Goal: Communication & Community: Answer question/provide support

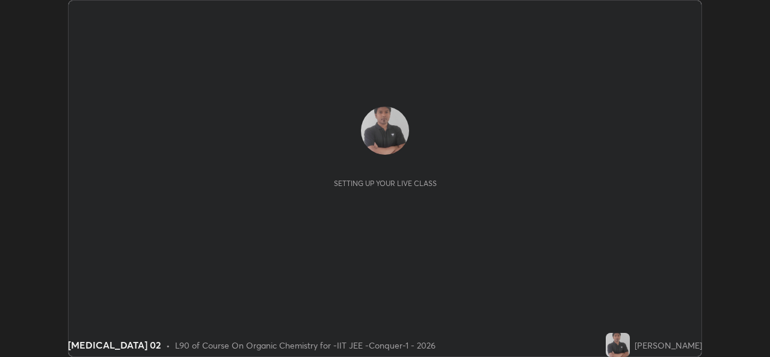
scroll to position [357, 769]
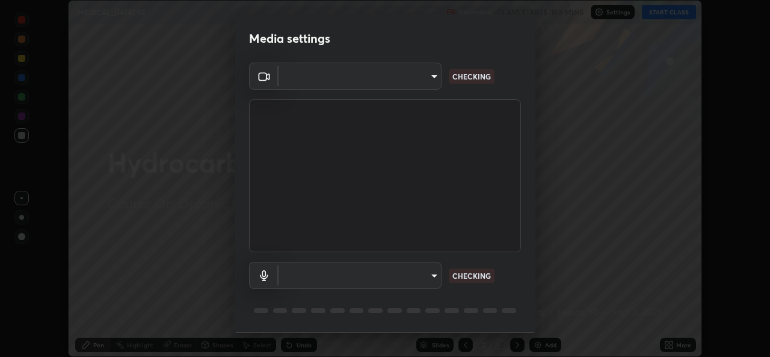
type input "162a4bef6d5de59660943d10e2777e2613c591b7fe343c7323db06c6e3c7e835"
click at [420, 279] on body "Erase all [MEDICAL_DATA] 02 Recording CLASS STARTS IN 6 MINS Settings START CLA…" at bounding box center [385, 178] width 770 height 357
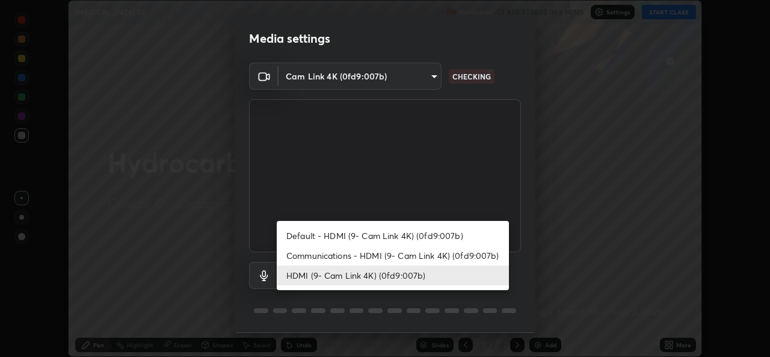
click at [384, 276] on li "HDMI (9- Cam Link 4K) (0fd9:007b)" at bounding box center [393, 275] width 232 height 20
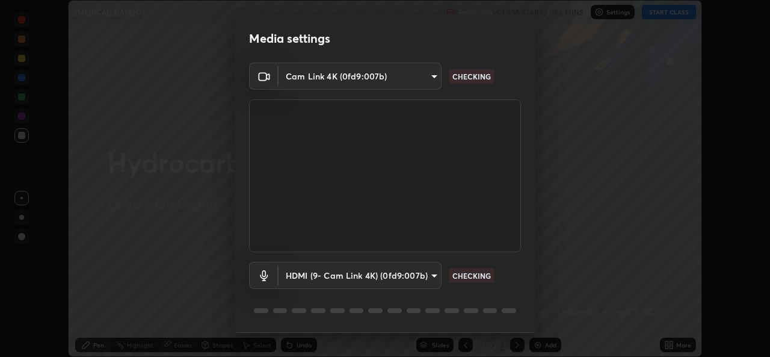
click at [381, 292] on div "HDMI (9- Cam Link 4K) (0fd9:007b) 1d4febaa8ec43250a5abd803b4b9017d31c20cfa2482e…" at bounding box center [385, 292] width 272 height 80
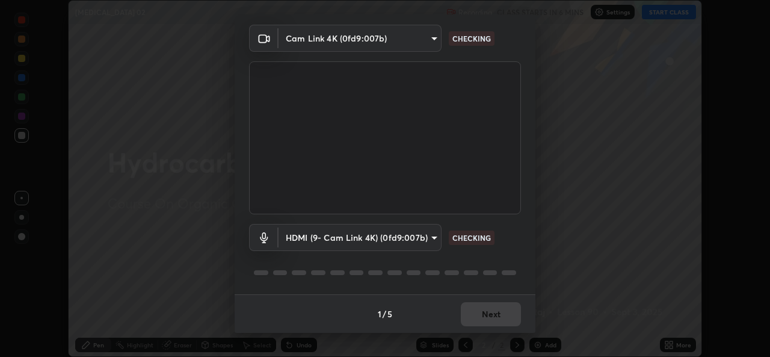
click at [484, 317] on div "1 / 5 Next" at bounding box center [385, 313] width 301 height 38
click at [495, 317] on div "1 / 5 Next" at bounding box center [385, 313] width 301 height 38
click at [499, 315] on div "1 / 5 Next" at bounding box center [385, 313] width 301 height 38
click at [390, 241] on body "Erase all [MEDICAL_DATA] 02 Recording CLASS STARTS IN 6 MINS Settings START CLA…" at bounding box center [385, 178] width 770 height 357
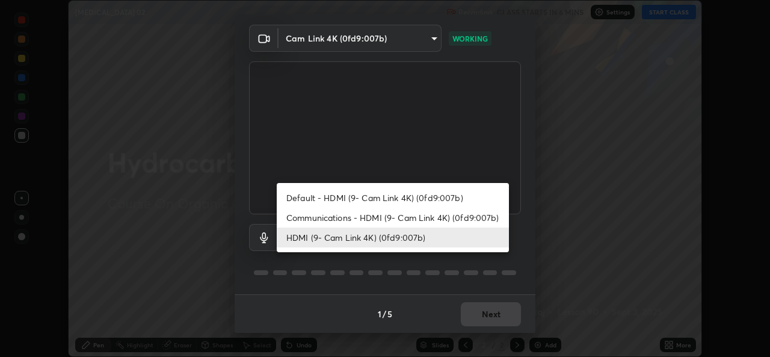
click at [375, 222] on li "Communications - HDMI (9- Cam Link 4K) (0fd9:007b)" at bounding box center [393, 217] width 232 height 20
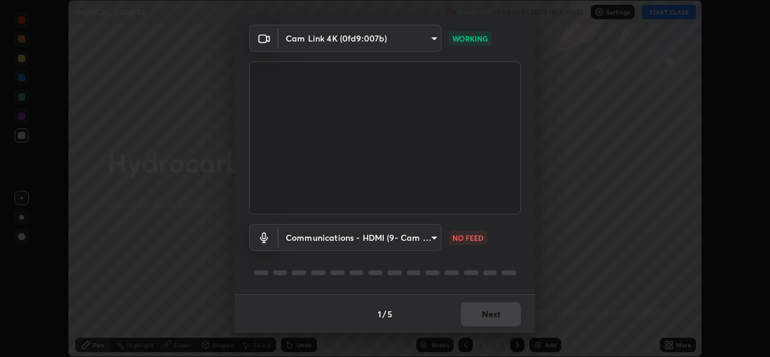
click at [368, 241] on li "HDMI (9- Cam Link 4K) (0fd9:007b)" at bounding box center [364, 237] width 174 height 11
type input "1d4febaa8ec43250a5abd803b4b9017d31c20cfa2482e27e93703920a67056a4"
click at [354, 242] on body "Erase all [MEDICAL_DATA] 02 Recording CLASS STARTS IN 6 MINS Settings START CLA…" at bounding box center [385, 178] width 770 height 357
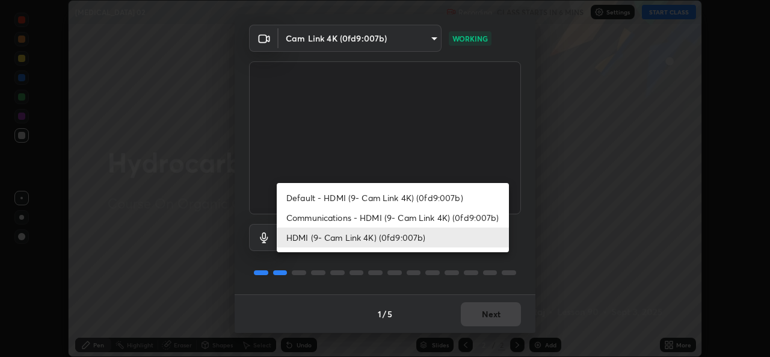
click at [486, 315] on div at bounding box center [385, 178] width 770 height 357
click at [491, 312] on div "Default - HDMI (9- Cam Link 4K) (0fd9:007b) Communications - HDMI (9- Cam Link …" at bounding box center [385, 178] width 770 height 357
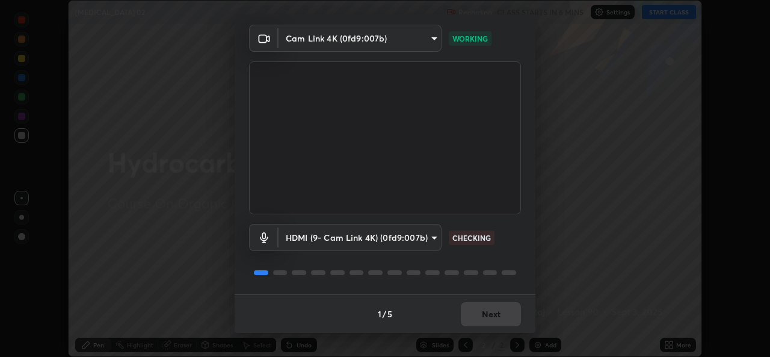
click at [494, 314] on div "1 / 5 Next" at bounding box center [385, 313] width 301 height 38
click at [497, 314] on div "1 / 5 Next" at bounding box center [385, 313] width 301 height 38
click at [496, 316] on div "1 / 5 Next" at bounding box center [385, 313] width 301 height 38
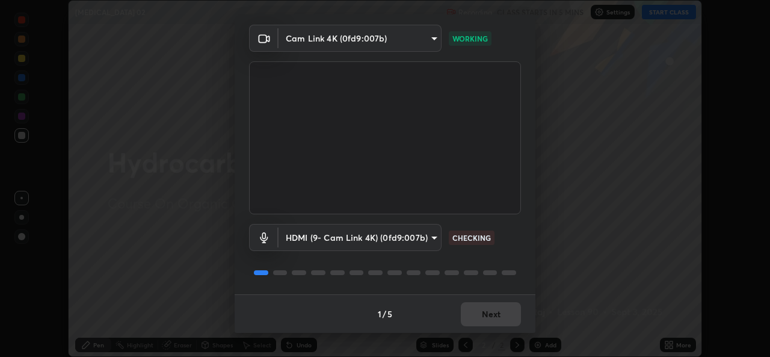
click at [497, 314] on div "1 / 5 Next" at bounding box center [385, 313] width 301 height 38
click at [500, 311] on div "1 / 5 Next" at bounding box center [385, 313] width 301 height 38
click at [495, 312] on div "1 / 5 Next" at bounding box center [385, 313] width 301 height 38
click at [489, 319] on button "Next" at bounding box center [491, 314] width 60 height 24
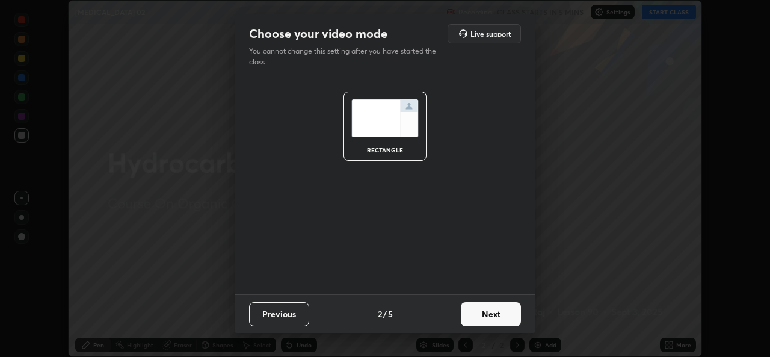
scroll to position [0, 0]
click at [486, 313] on button "Next" at bounding box center [491, 314] width 60 height 24
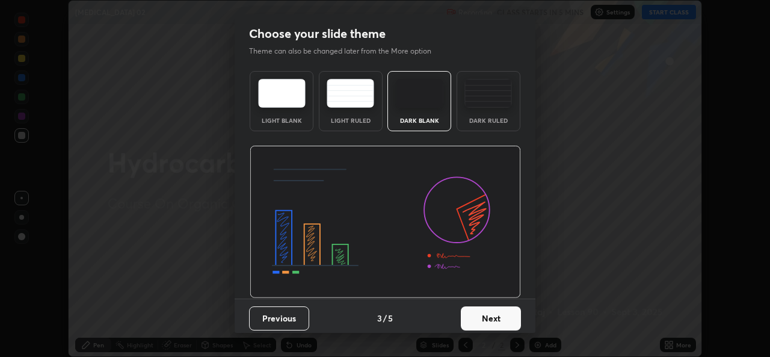
click at [495, 314] on button "Next" at bounding box center [491, 318] width 60 height 24
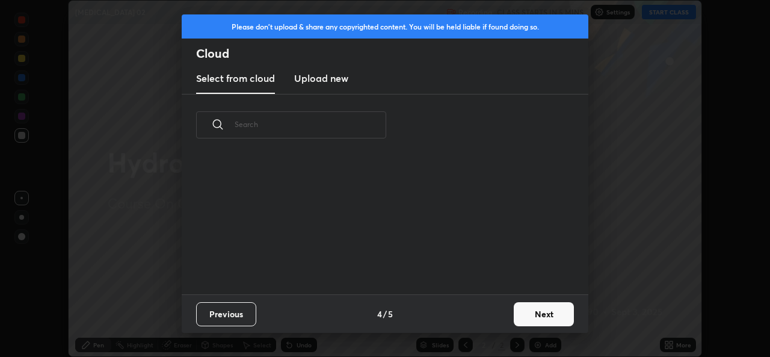
click at [505, 317] on div "Previous 4 / 5 Next" at bounding box center [385, 313] width 406 height 38
click at [514, 314] on button "Next" at bounding box center [544, 314] width 60 height 24
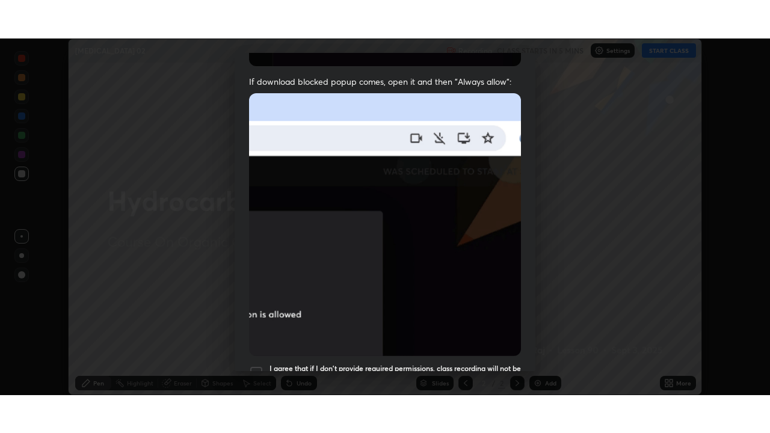
scroll to position [278, 0]
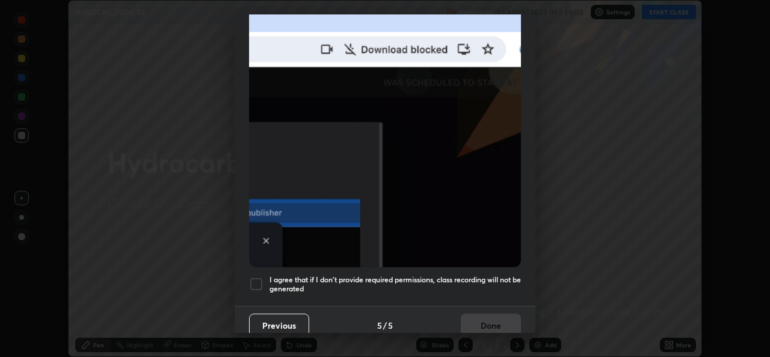
click at [253, 278] on div at bounding box center [256, 284] width 14 height 14
click at [486, 316] on button "Done" at bounding box center [491, 325] width 60 height 24
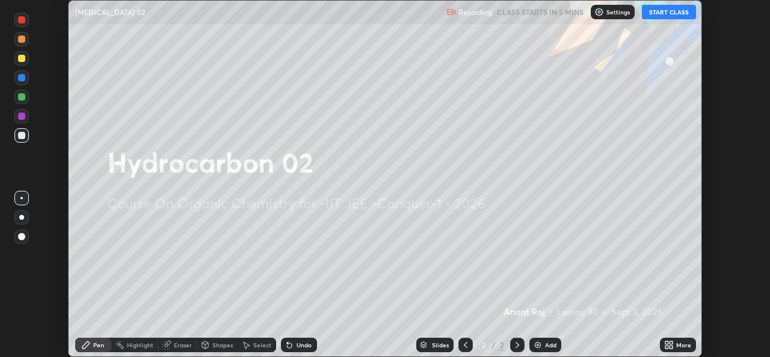
click at [667, 345] on icon at bounding box center [669, 345] width 10 height 10
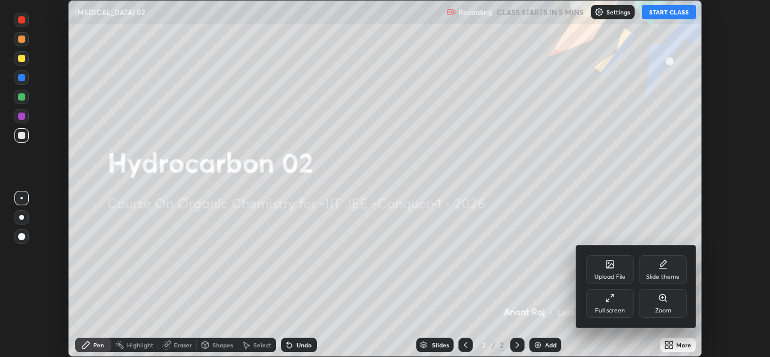
click at [609, 307] on div "Full screen" at bounding box center [610, 310] width 30 height 6
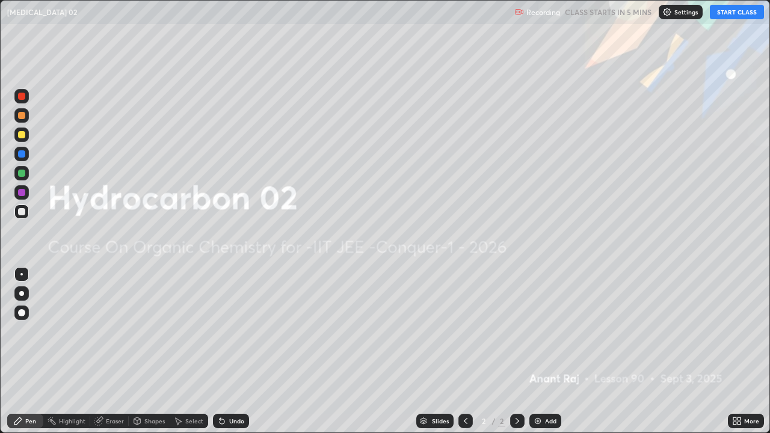
scroll to position [433, 770]
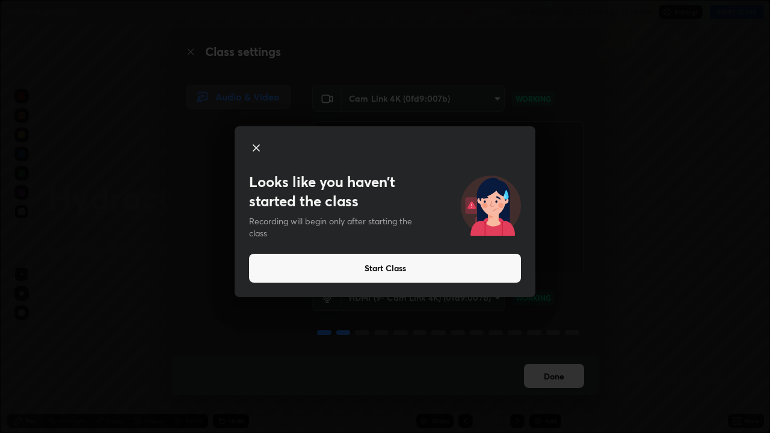
click at [378, 268] on button "Start Class" at bounding box center [385, 268] width 272 height 29
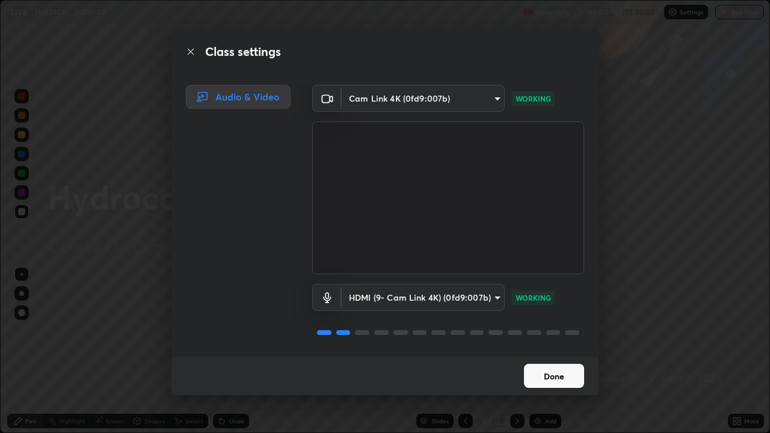
click at [552, 356] on button "Done" at bounding box center [554, 376] width 60 height 24
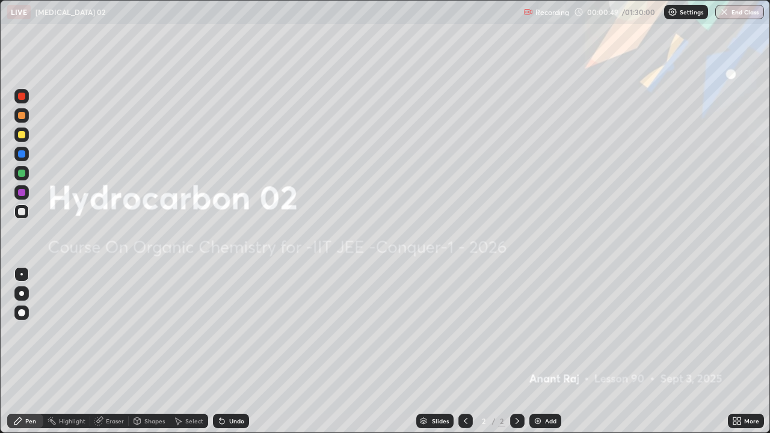
click at [737, 356] on icon at bounding box center [737, 421] width 10 height 10
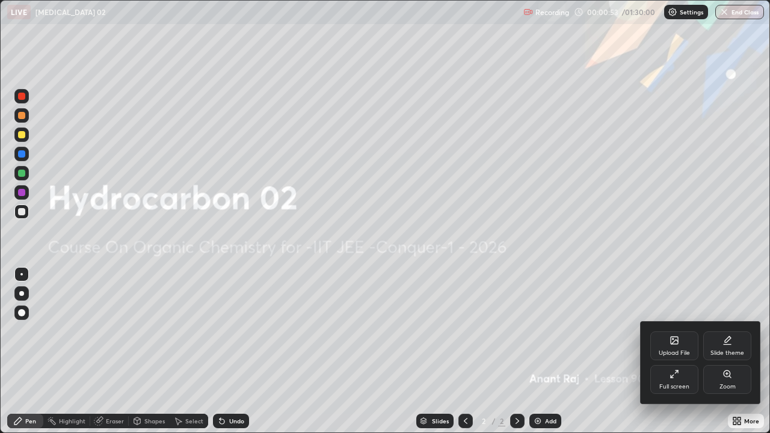
click at [674, 344] on icon at bounding box center [673, 340] width 7 height 7
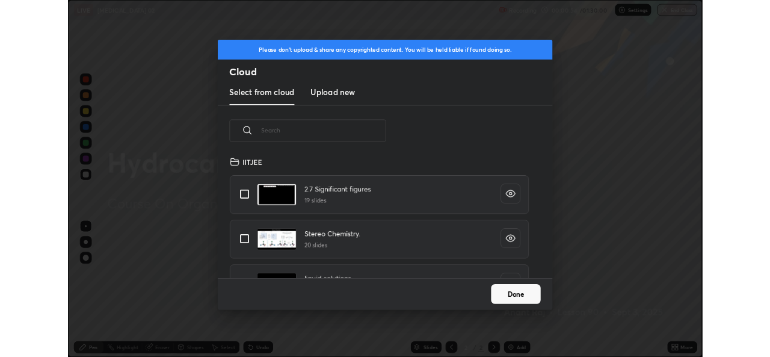
scroll to position [148, 386]
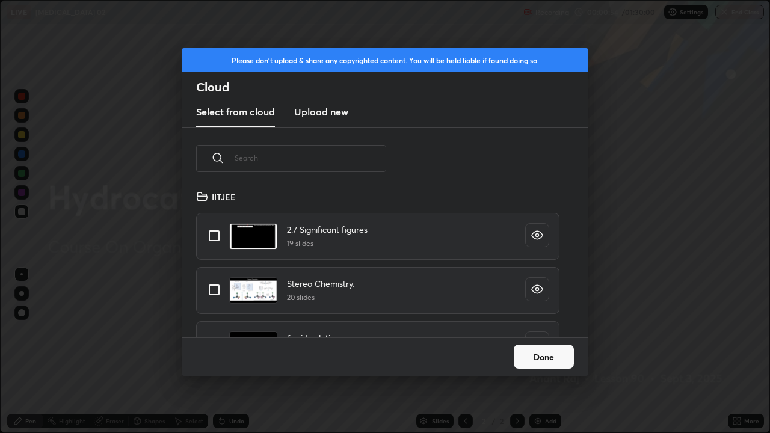
click at [338, 115] on h3 "Upload new" at bounding box center [321, 112] width 54 height 14
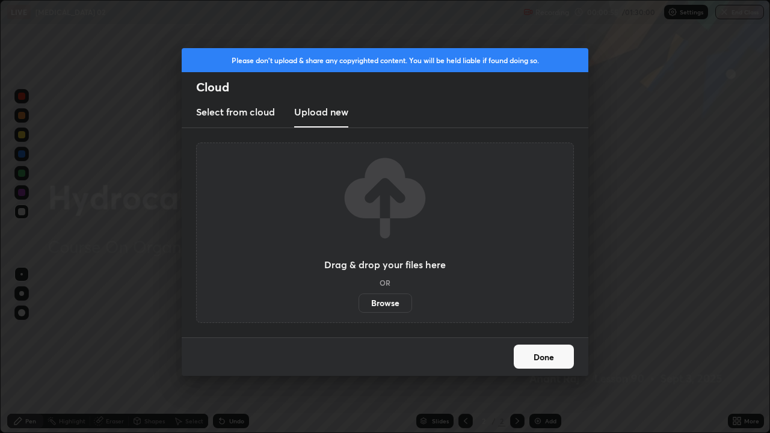
click at [379, 303] on label "Browse" at bounding box center [385, 302] width 54 height 19
click at [358, 303] on input "Browse" at bounding box center [358, 302] width 0 height 19
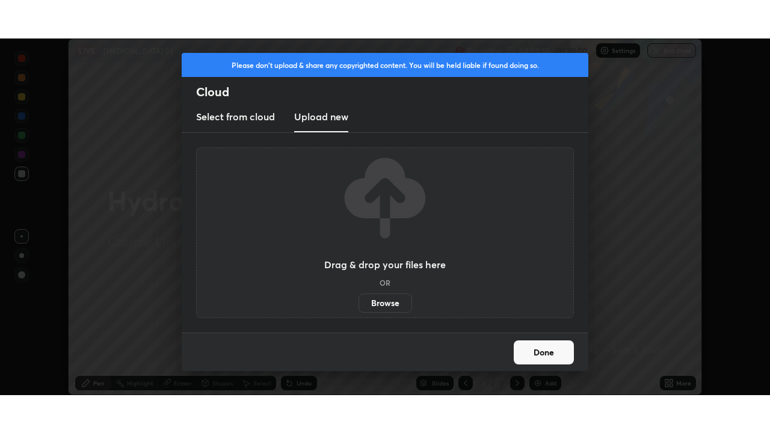
scroll to position [59775, 59362]
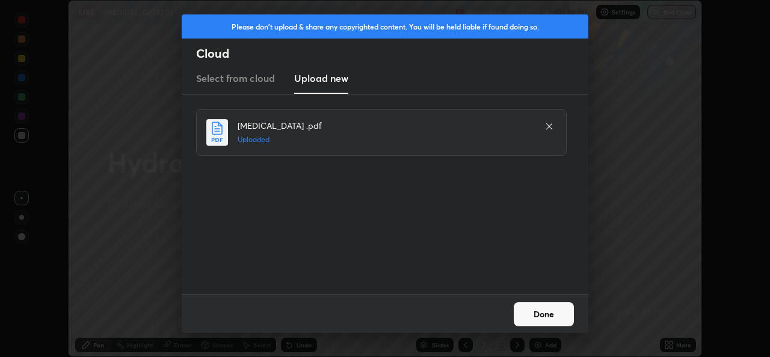
click at [534, 314] on button "Done" at bounding box center [544, 314] width 60 height 24
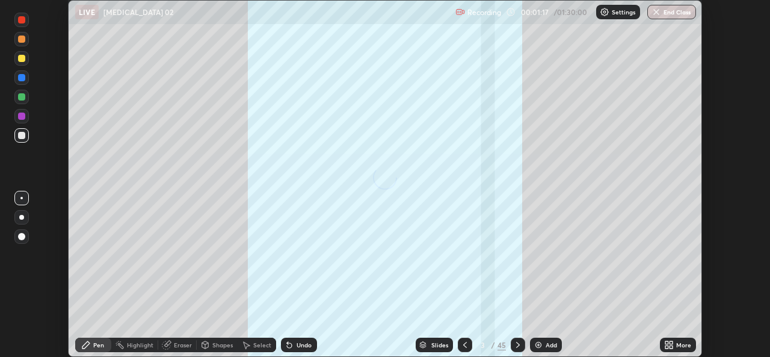
click at [666, 342] on icon at bounding box center [666, 342] width 3 height 3
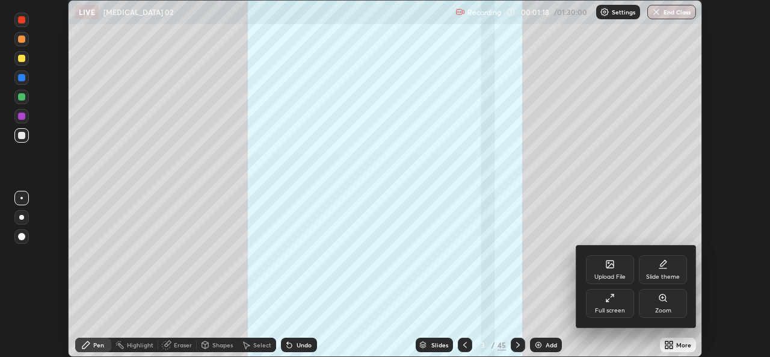
click at [618, 303] on div "Full screen" at bounding box center [610, 303] width 48 height 29
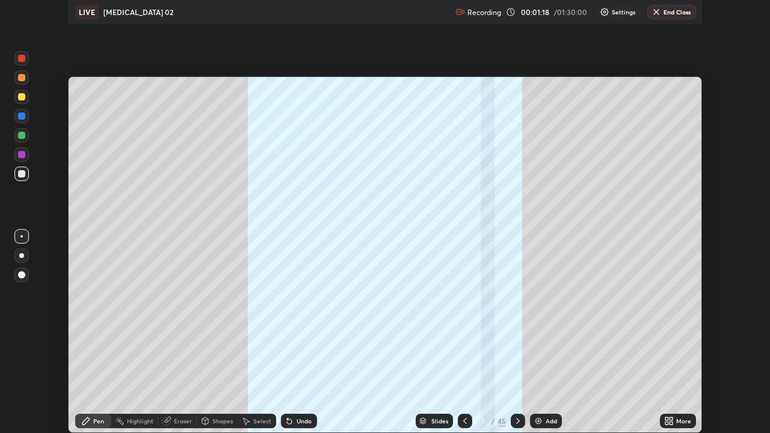
scroll to position [433, 770]
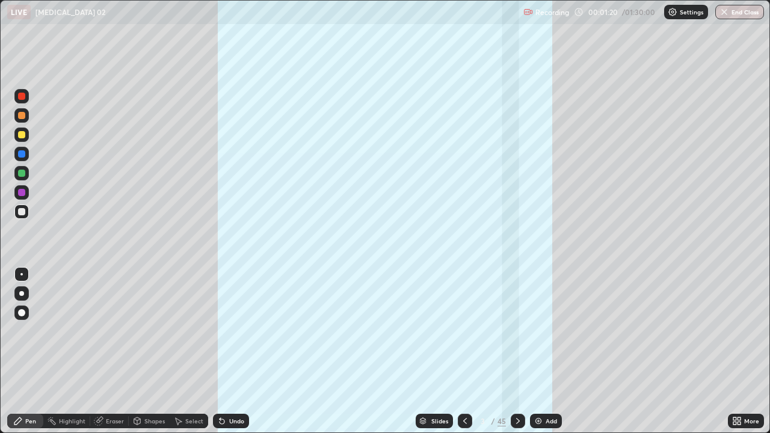
click at [499, 356] on div "45" at bounding box center [501, 421] width 8 height 11
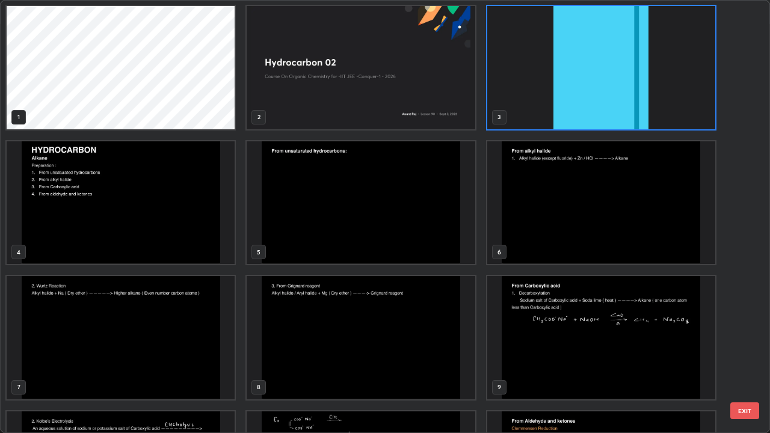
scroll to position [0, 0]
click at [393, 348] on img "grid" at bounding box center [361, 338] width 228 height 123
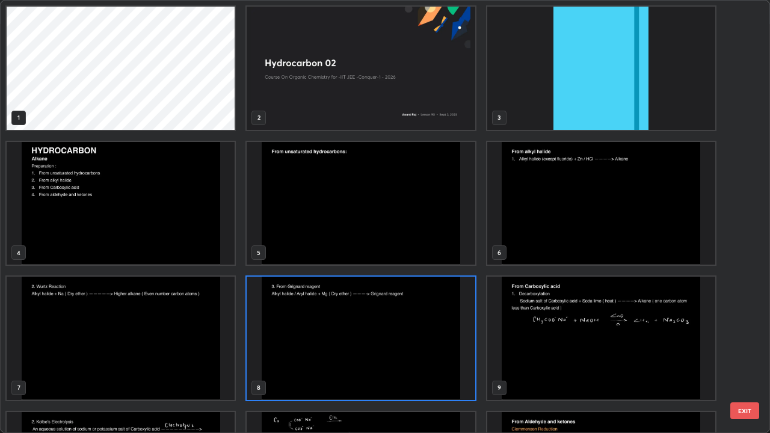
click at [394, 346] on img "grid" at bounding box center [361, 338] width 228 height 123
click at [397, 343] on img "grid" at bounding box center [361, 338] width 228 height 123
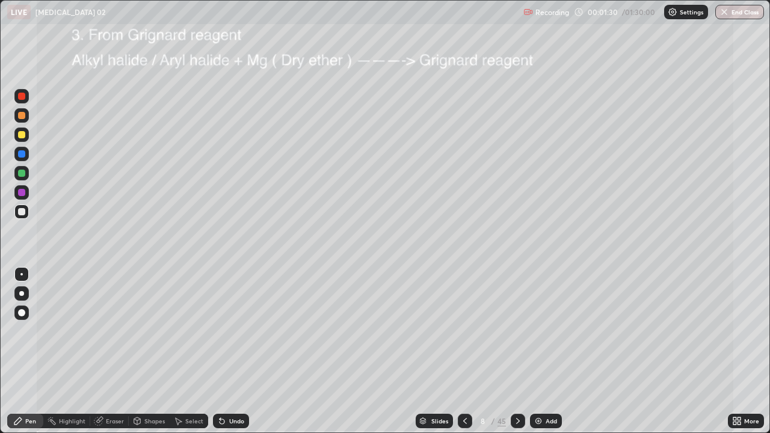
click at [397, 343] on img "grid" at bounding box center [361, 338] width 228 height 123
click at [25, 214] on div at bounding box center [21, 211] width 14 height 14
click at [516, 356] on icon at bounding box center [518, 421] width 10 height 10
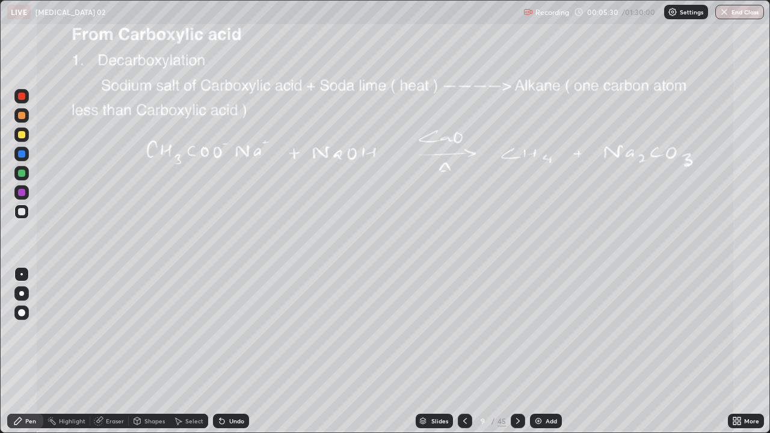
click at [20, 210] on div at bounding box center [21, 211] width 7 height 7
click at [22, 176] on div at bounding box center [21, 173] width 7 height 7
click at [464, 356] on icon at bounding box center [465, 421] width 10 height 10
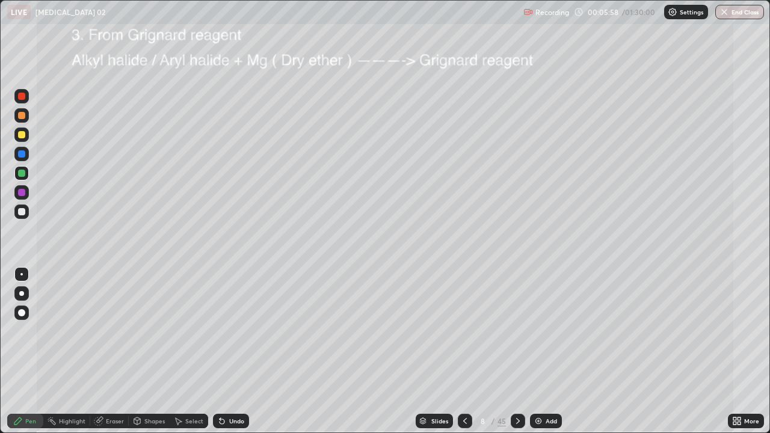
click at [26, 212] on div at bounding box center [21, 211] width 14 height 14
click at [26, 356] on div "Pen" at bounding box center [30, 421] width 11 height 6
click at [23, 215] on div at bounding box center [21, 211] width 7 height 7
click at [24, 210] on div at bounding box center [21, 211] width 7 height 7
click at [518, 356] on icon at bounding box center [518, 421] width 4 height 6
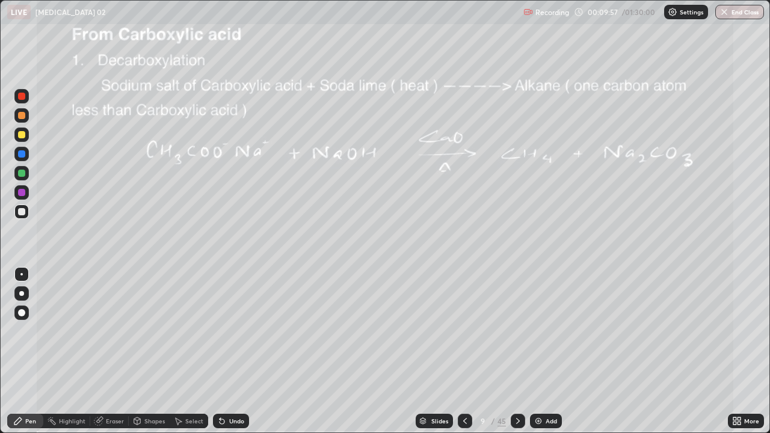
click at [220, 356] on icon at bounding box center [221, 421] width 5 height 5
click at [227, 356] on div "Undo" at bounding box center [231, 421] width 36 height 14
click at [229, 356] on div "Undo" at bounding box center [236, 421] width 15 height 6
click at [22, 212] on div at bounding box center [21, 211] width 7 height 7
click at [516, 356] on icon at bounding box center [518, 421] width 10 height 10
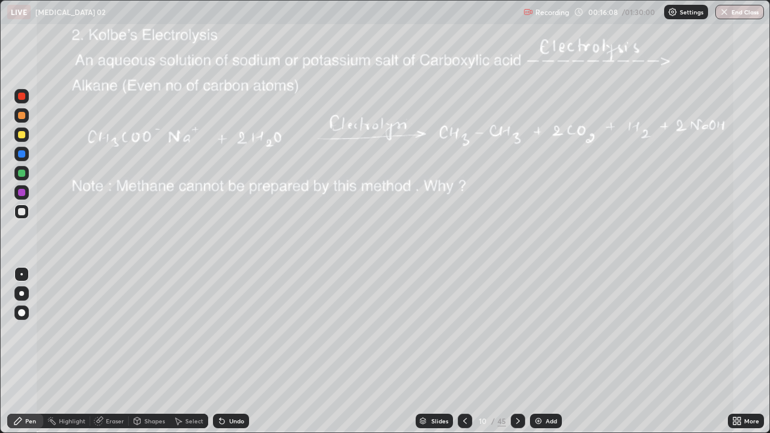
click at [462, 356] on icon at bounding box center [465, 421] width 10 height 10
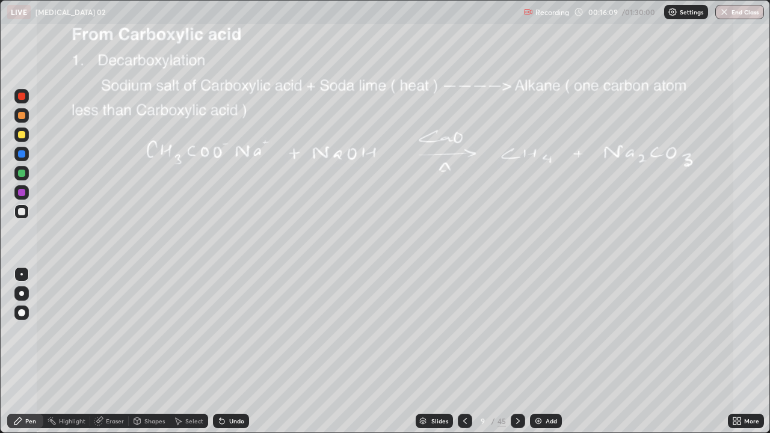
click at [538, 356] on img at bounding box center [538, 421] width 10 height 10
click at [25, 138] on div at bounding box center [21, 134] width 14 height 14
click at [230, 356] on div "Undo" at bounding box center [236, 421] width 15 height 6
click at [224, 356] on icon at bounding box center [222, 421] width 10 height 10
click at [25, 212] on div at bounding box center [21, 211] width 7 height 7
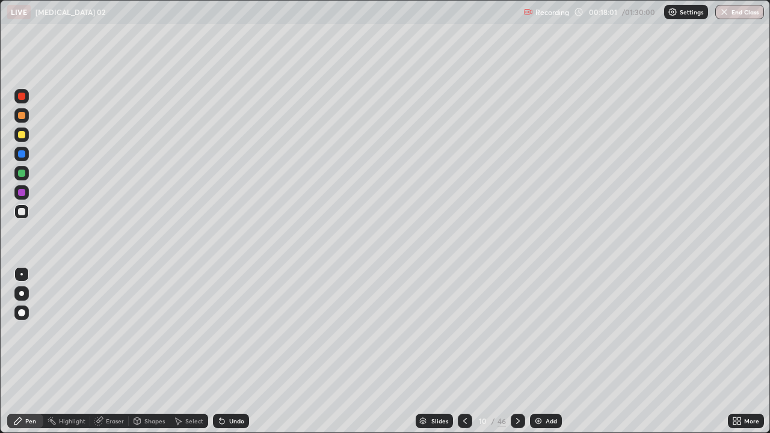
click at [22, 216] on div at bounding box center [21, 211] width 14 height 14
click at [220, 356] on icon at bounding box center [221, 421] width 5 height 5
click at [225, 356] on icon at bounding box center [222, 421] width 10 height 10
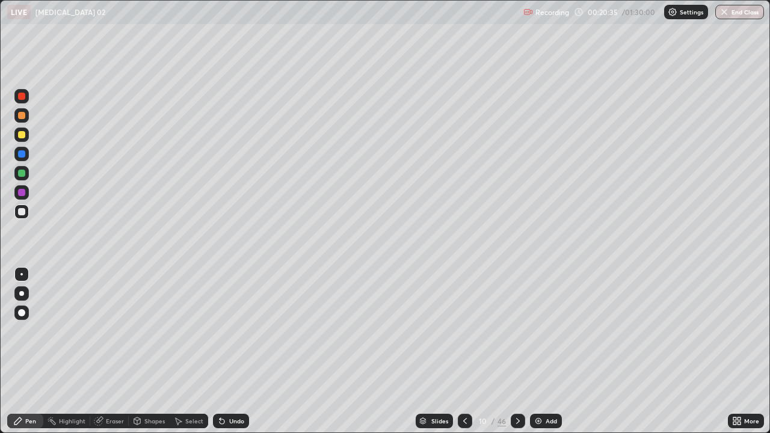
click at [225, 356] on div "Undo" at bounding box center [231, 421] width 36 height 14
click at [116, 356] on div "Eraser" at bounding box center [115, 421] width 18 height 6
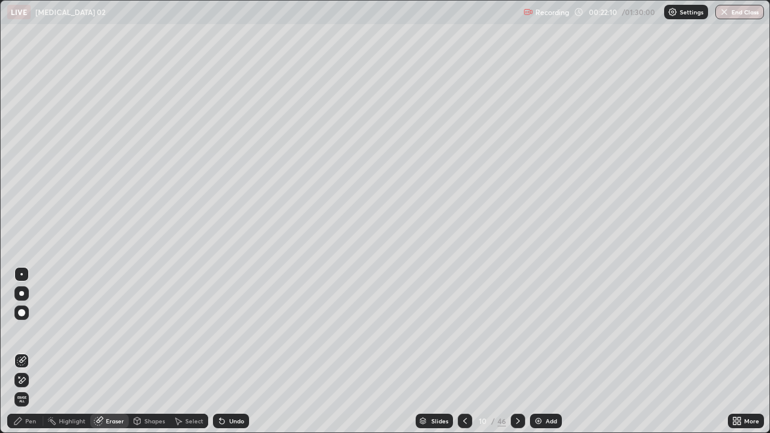
click at [28, 356] on div "Pen" at bounding box center [30, 421] width 11 height 6
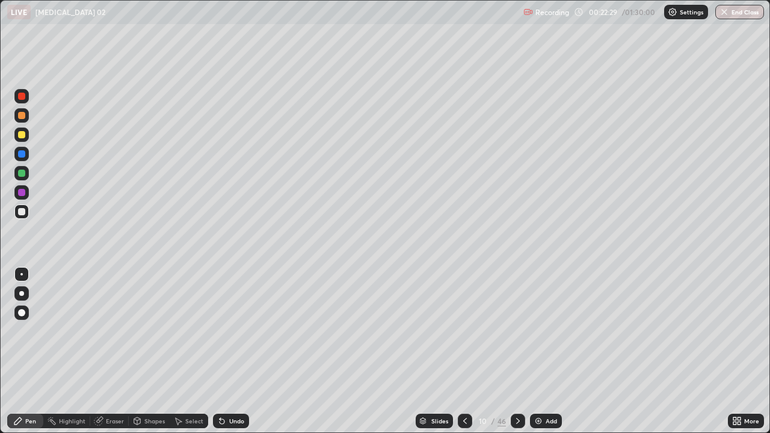
click at [22, 97] on div at bounding box center [21, 96] width 7 height 7
click at [231, 356] on div "Undo" at bounding box center [236, 421] width 15 height 6
click at [225, 356] on div "Undo" at bounding box center [231, 421] width 36 height 14
click at [239, 356] on div "Undo" at bounding box center [236, 421] width 15 height 6
click at [22, 212] on div at bounding box center [21, 211] width 7 height 7
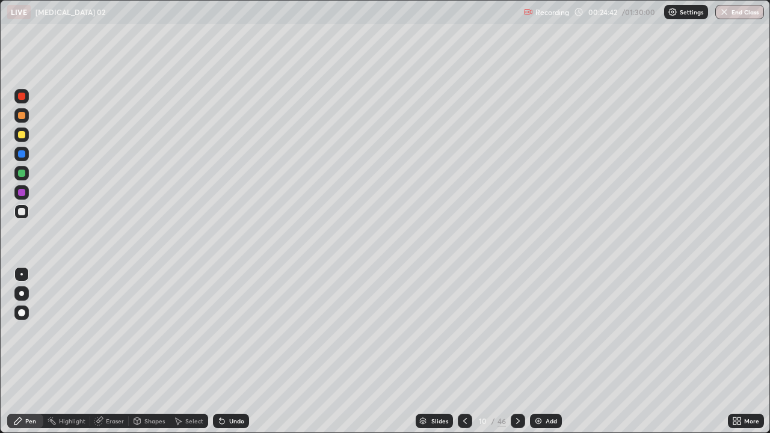
click at [538, 356] on img at bounding box center [538, 421] width 10 height 10
click at [464, 356] on icon at bounding box center [465, 421] width 10 height 10
click at [465, 356] on icon at bounding box center [465, 421] width 10 height 10
click at [232, 356] on div "Undo" at bounding box center [231, 421] width 36 height 14
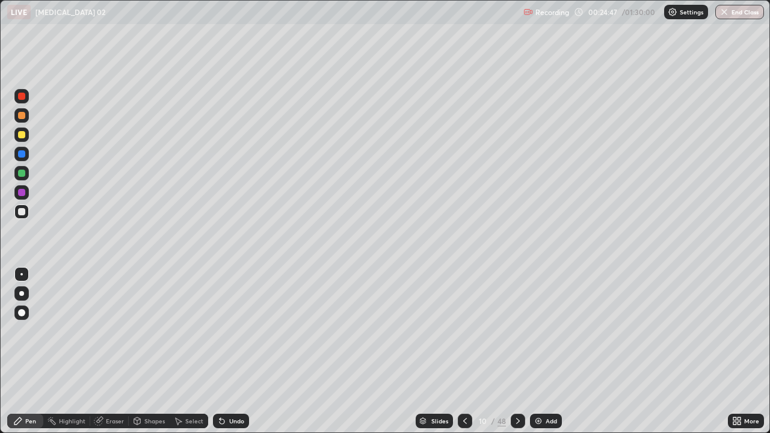
click at [233, 356] on div "Undo" at bounding box center [236, 421] width 15 height 6
click at [229, 356] on div "Undo" at bounding box center [236, 421] width 15 height 6
click at [229, 356] on div "Undo" at bounding box center [231, 421] width 36 height 14
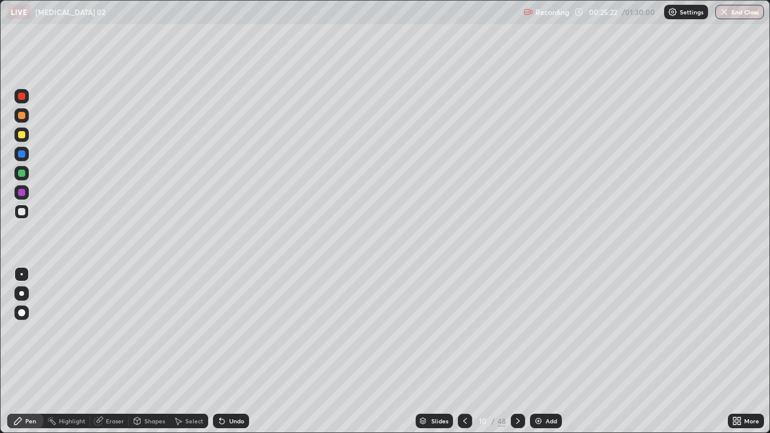
click at [229, 356] on div "Undo" at bounding box center [231, 421] width 36 height 14
click at [229, 356] on div "Undo" at bounding box center [236, 421] width 15 height 6
click at [516, 356] on icon at bounding box center [518, 421] width 10 height 10
click at [464, 356] on icon at bounding box center [465, 421] width 10 height 10
click at [516, 356] on icon at bounding box center [518, 421] width 10 height 10
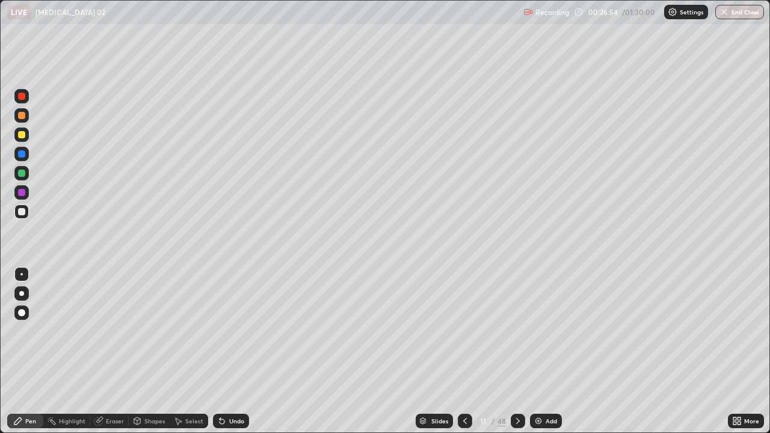
click at [458, 356] on div at bounding box center [465, 421] width 14 height 14
click at [516, 356] on icon at bounding box center [518, 421] width 10 height 10
click at [233, 356] on div "Undo" at bounding box center [236, 421] width 15 height 6
click at [226, 356] on div "Undo" at bounding box center [231, 421] width 36 height 14
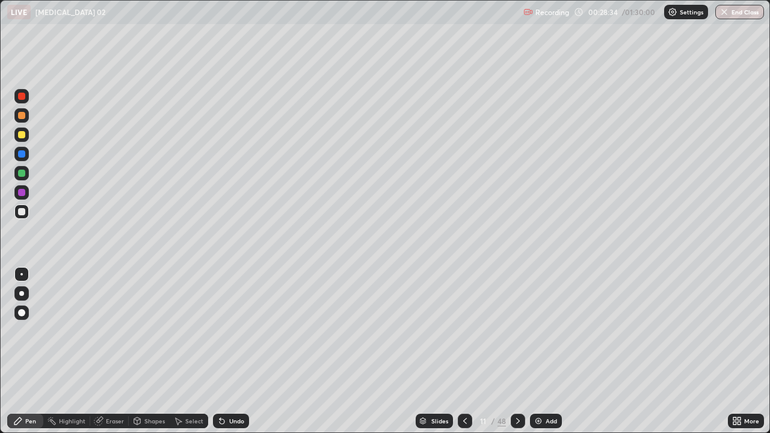
click at [226, 356] on div "Undo" at bounding box center [231, 421] width 36 height 14
click at [231, 356] on div "Undo" at bounding box center [236, 421] width 15 height 6
click at [232, 356] on div "Undo" at bounding box center [236, 421] width 15 height 6
click at [229, 356] on div "Undo" at bounding box center [236, 421] width 15 height 6
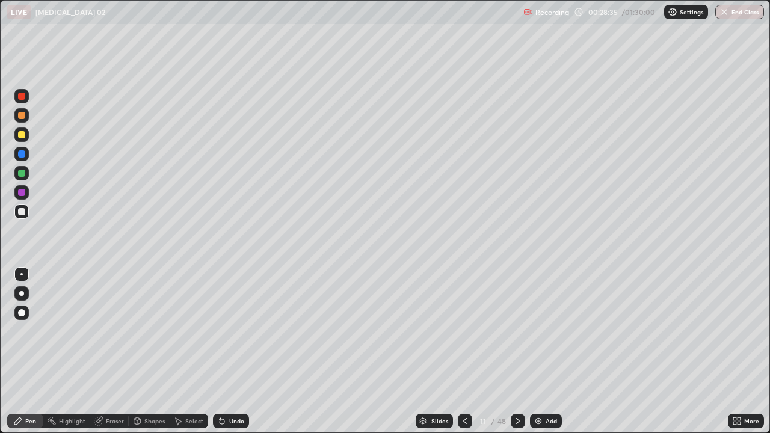
click at [229, 356] on div "Undo" at bounding box center [236, 421] width 15 height 6
click at [28, 194] on div at bounding box center [21, 192] width 14 height 14
click at [463, 356] on icon at bounding box center [465, 421] width 4 height 6
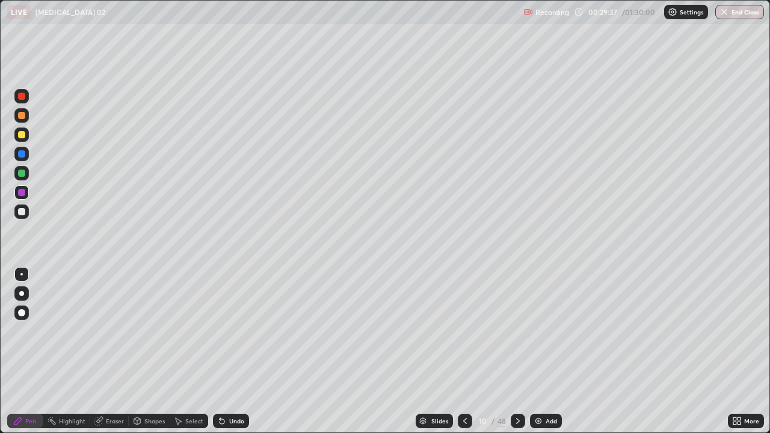
click at [20, 213] on div at bounding box center [21, 211] width 7 height 7
click at [26, 356] on div "Pen" at bounding box center [30, 421] width 11 height 6
click at [22, 274] on div at bounding box center [21, 274] width 2 height 2
click at [27, 356] on div "Pen" at bounding box center [30, 421] width 11 height 6
click at [23, 212] on div at bounding box center [21, 211] width 7 height 7
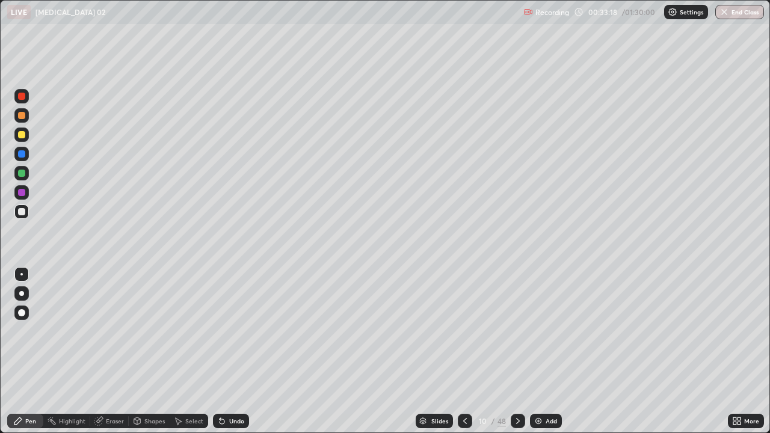
click at [22, 135] on div at bounding box center [21, 134] width 7 height 7
click at [516, 356] on icon at bounding box center [518, 421] width 10 height 10
click at [23, 212] on div at bounding box center [21, 211] width 7 height 7
click at [20, 212] on div at bounding box center [21, 211] width 7 height 7
click at [20, 216] on div at bounding box center [21, 211] width 14 height 14
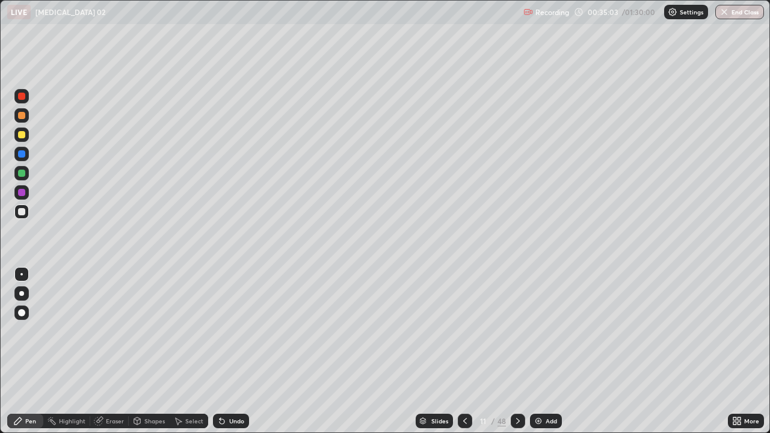
click at [232, 356] on div "Undo" at bounding box center [236, 421] width 15 height 6
click at [231, 356] on div "Undo" at bounding box center [236, 421] width 15 height 6
click at [230, 356] on div "Undo" at bounding box center [231, 421] width 36 height 14
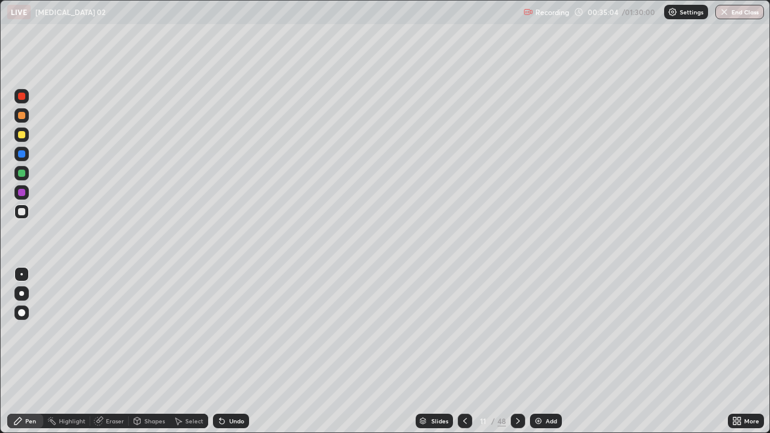
click at [233, 356] on div "Undo" at bounding box center [231, 421] width 36 height 14
click at [517, 356] on icon at bounding box center [518, 421] width 4 height 6
click at [26, 212] on div at bounding box center [21, 211] width 14 height 14
click at [227, 356] on div "Undo" at bounding box center [231, 421] width 36 height 14
click at [229, 356] on div "Undo" at bounding box center [236, 421] width 15 height 6
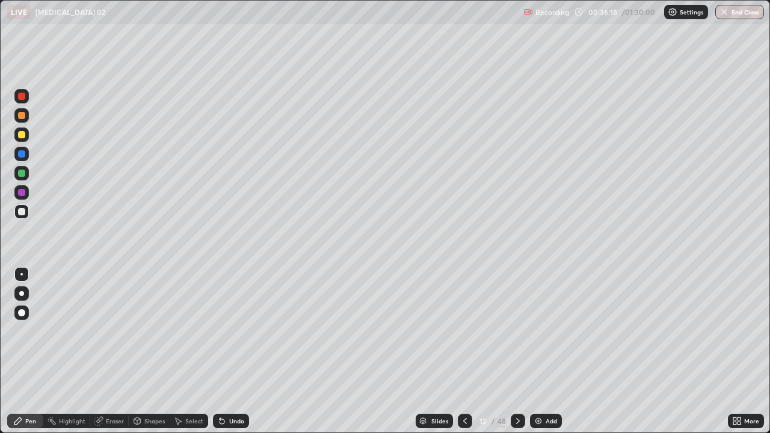
click at [229, 356] on div "Undo" at bounding box center [236, 421] width 15 height 6
click at [227, 356] on div "Undo" at bounding box center [231, 421] width 36 height 14
click at [225, 356] on div "Undo" at bounding box center [231, 421] width 36 height 14
click at [25, 94] on div at bounding box center [21, 96] width 7 height 7
click at [23, 209] on div at bounding box center [21, 211] width 7 height 7
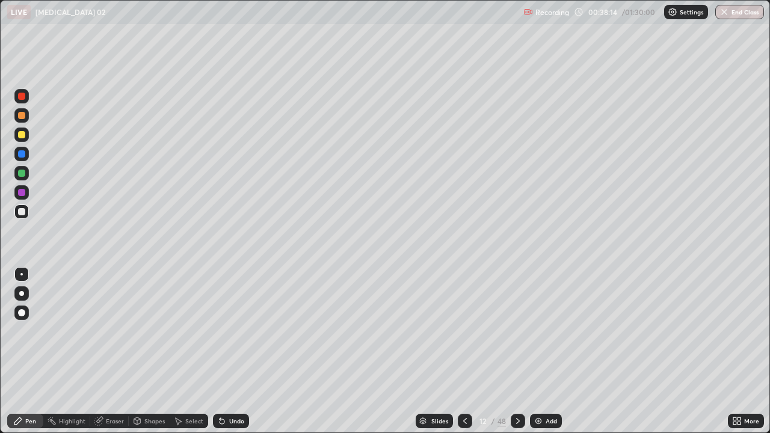
click at [23, 213] on div at bounding box center [21, 211] width 7 height 7
click at [227, 356] on div "Undo" at bounding box center [231, 421] width 36 height 14
click at [226, 356] on div "Undo" at bounding box center [231, 421] width 36 height 14
click at [224, 356] on icon at bounding box center [222, 421] width 10 height 10
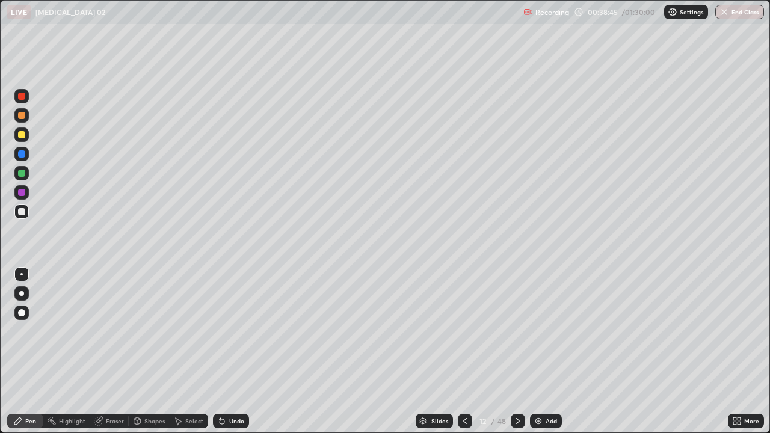
click at [227, 356] on div "Undo" at bounding box center [231, 421] width 36 height 14
click at [235, 356] on div "Undo" at bounding box center [236, 421] width 15 height 6
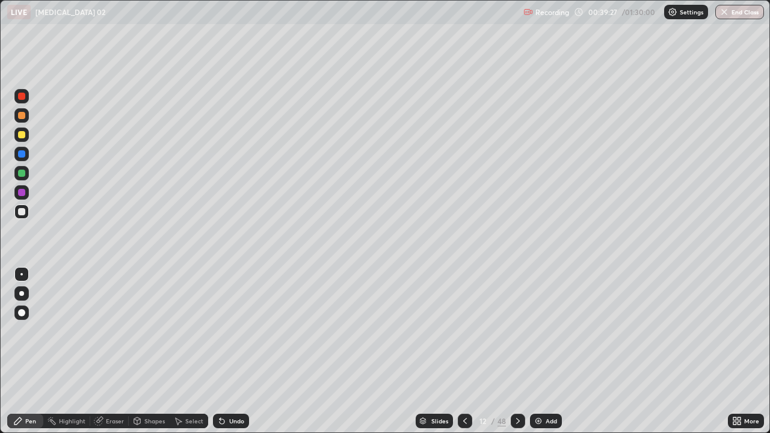
click at [232, 356] on div "Undo" at bounding box center [236, 421] width 15 height 6
click at [22, 293] on div at bounding box center [21, 293] width 5 height 5
click at [22, 274] on div at bounding box center [21, 274] width 2 height 2
click at [24, 175] on div at bounding box center [21, 173] width 7 height 7
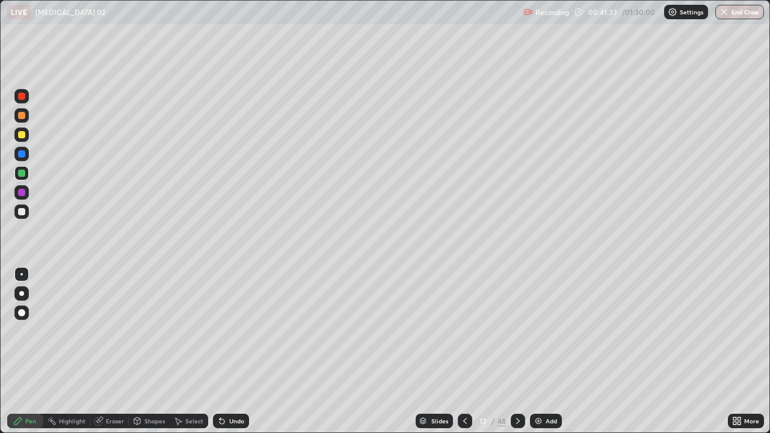
click at [22, 191] on div at bounding box center [21, 192] width 7 height 7
click at [22, 212] on div at bounding box center [21, 211] width 7 height 7
click at [222, 356] on icon at bounding box center [221, 421] width 5 height 5
click at [227, 356] on div "Undo" at bounding box center [231, 421] width 36 height 14
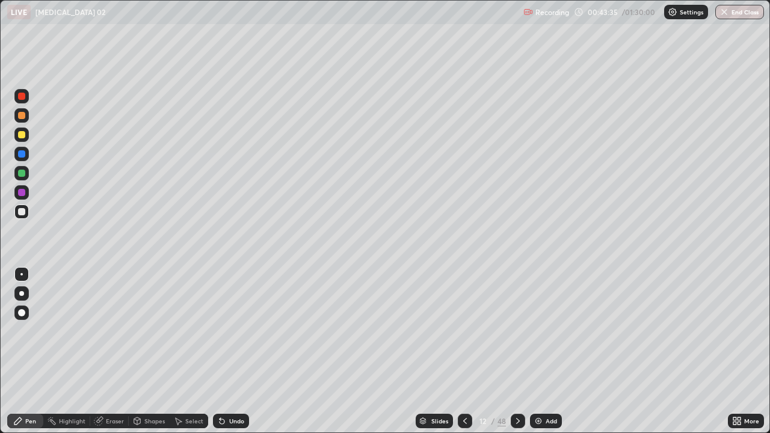
click at [111, 356] on div "Eraser" at bounding box center [115, 421] width 18 height 6
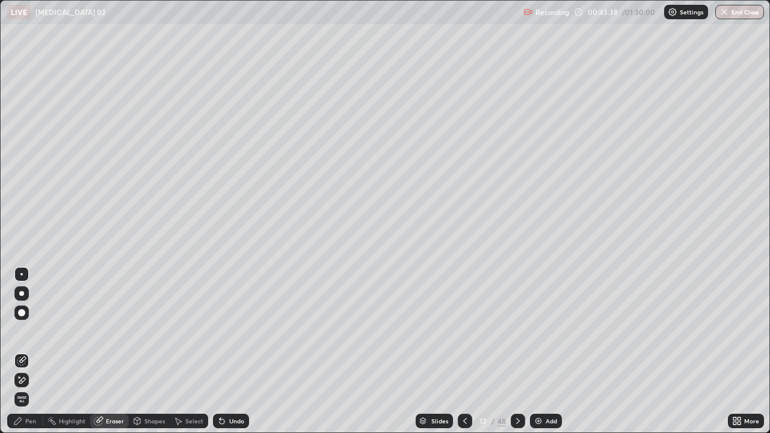
click at [27, 356] on div "Pen" at bounding box center [25, 421] width 36 height 14
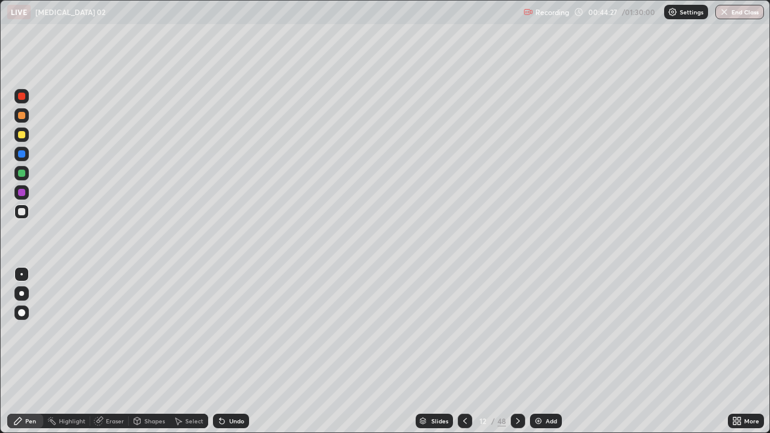
click at [240, 356] on div "Undo" at bounding box center [236, 421] width 15 height 6
click at [22, 218] on div at bounding box center [21, 211] width 14 height 14
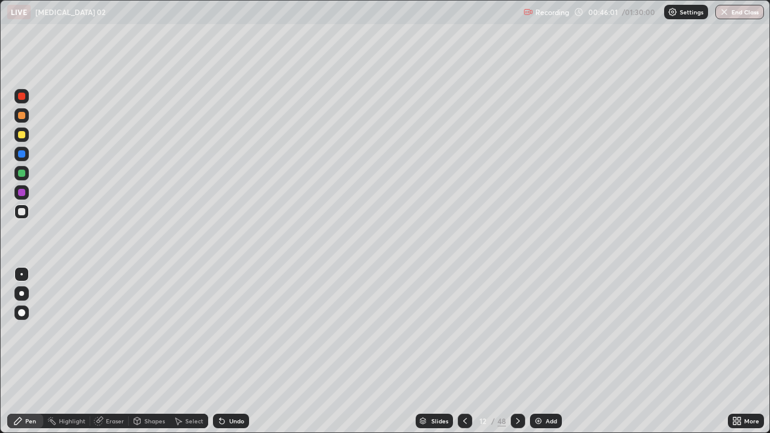
click at [517, 356] on icon at bounding box center [518, 421] width 10 height 10
click at [463, 356] on icon at bounding box center [465, 421] width 10 height 10
click at [536, 356] on img at bounding box center [538, 421] width 10 height 10
click at [22, 134] on div at bounding box center [21, 134] width 7 height 7
click at [25, 213] on div at bounding box center [21, 211] width 7 height 7
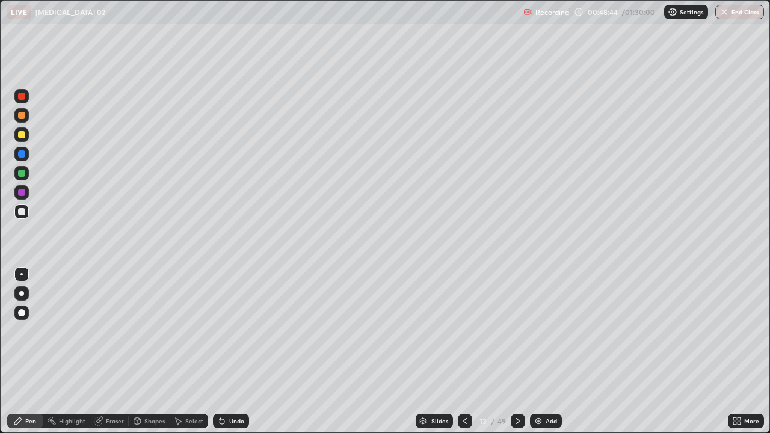
click at [23, 210] on div at bounding box center [21, 211] width 7 height 7
click at [24, 138] on div at bounding box center [21, 134] width 7 height 7
click at [227, 356] on div "Undo" at bounding box center [231, 421] width 36 height 14
click at [226, 356] on div "Undo" at bounding box center [231, 421] width 36 height 14
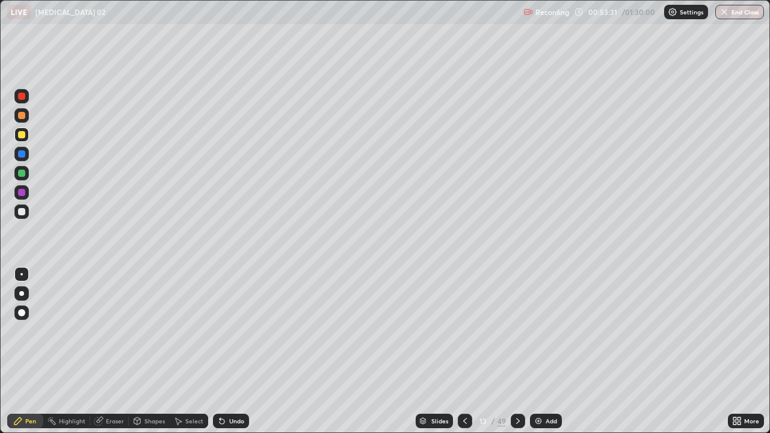
click at [224, 356] on icon at bounding box center [222, 421] width 10 height 10
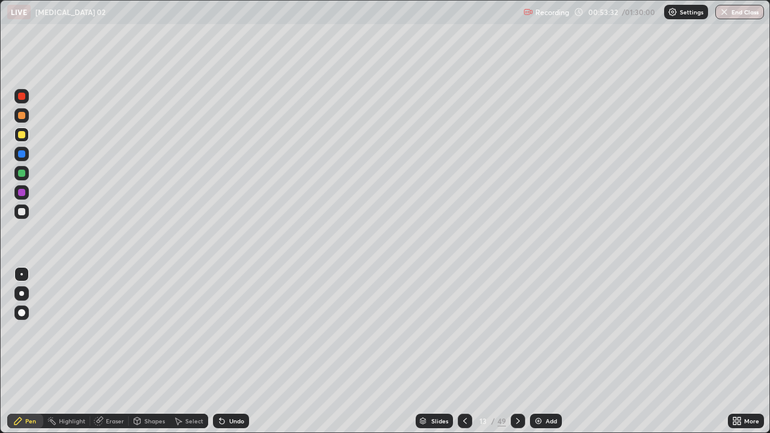
click at [224, 356] on icon at bounding box center [222, 421] width 10 height 10
click at [225, 356] on icon at bounding box center [222, 421] width 10 height 10
click at [225, 356] on div "Undo" at bounding box center [231, 421] width 36 height 14
click at [23, 212] on div at bounding box center [21, 211] width 7 height 7
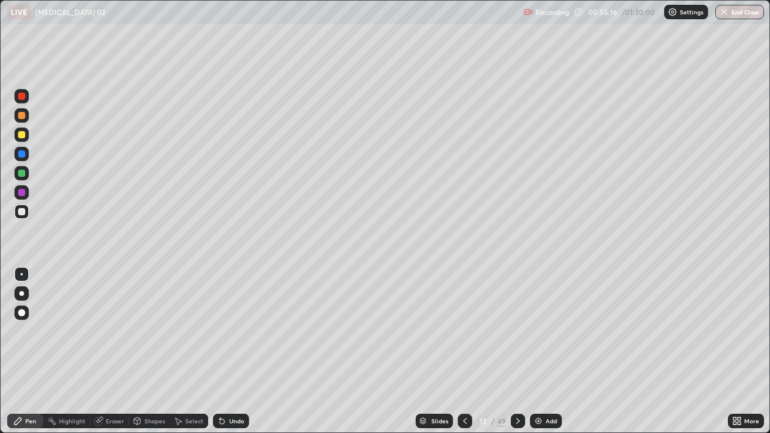
click at [20, 211] on div at bounding box center [21, 211] width 7 height 7
click at [516, 356] on icon at bounding box center [518, 421] width 10 height 10
click at [464, 356] on icon at bounding box center [465, 421] width 10 height 10
click at [515, 356] on icon at bounding box center [518, 421] width 10 height 10
click at [24, 96] on div at bounding box center [21, 96] width 7 height 7
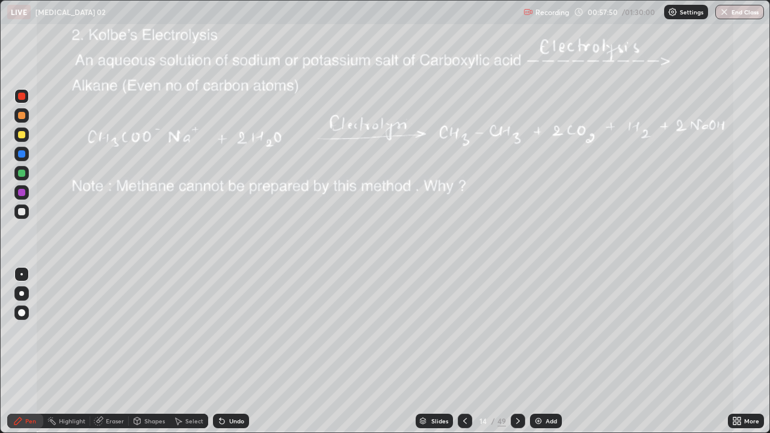
click at [24, 135] on div at bounding box center [21, 134] width 7 height 7
click at [227, 356] on div "Undo" at bounding box center [231, 421] width 36 height 14
click at [114, 356] on div "Eraser" at bounding box center [115, 421] width 18 height 6
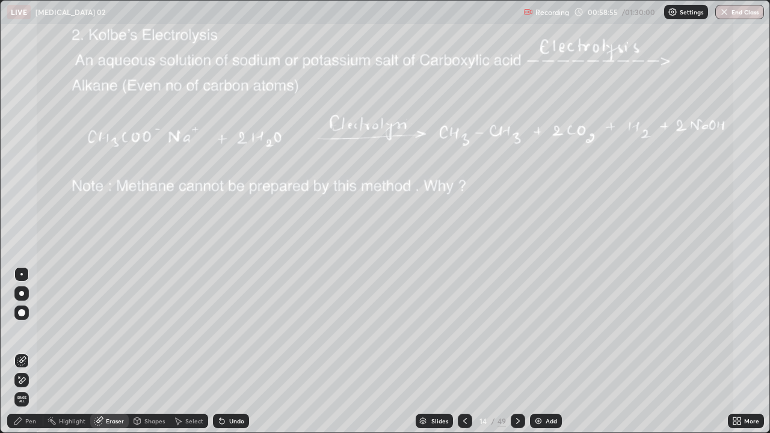
click at [31, 356] on div "Pen" at bounding box center [30, 421] width 11 height 6
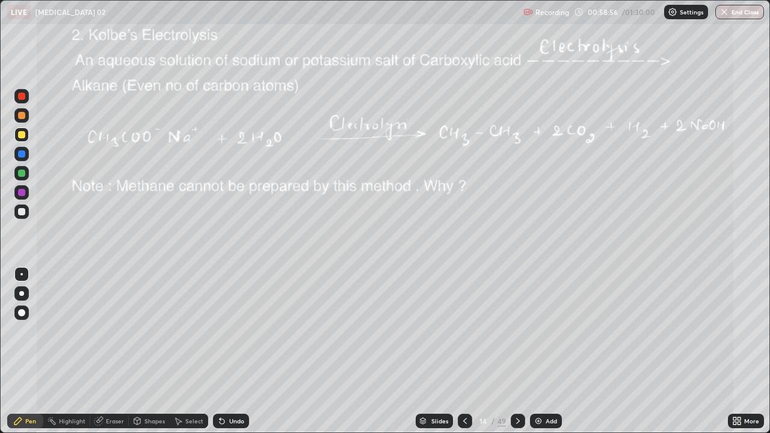
click at [22, 211] on div at bounding box center [21, 211] width 7 height 7
click at [18, 138] on div at bounding box center [21, 134] width 14 height 14
click at [19, 210] on div at bounding box center [21, 211] width 7 height 7
click at [220, 356] on icon at bounding box center [221, 421] width 5 height 5
click at [22, 135] on div at bounding box center [21, 134] width 7 height 7
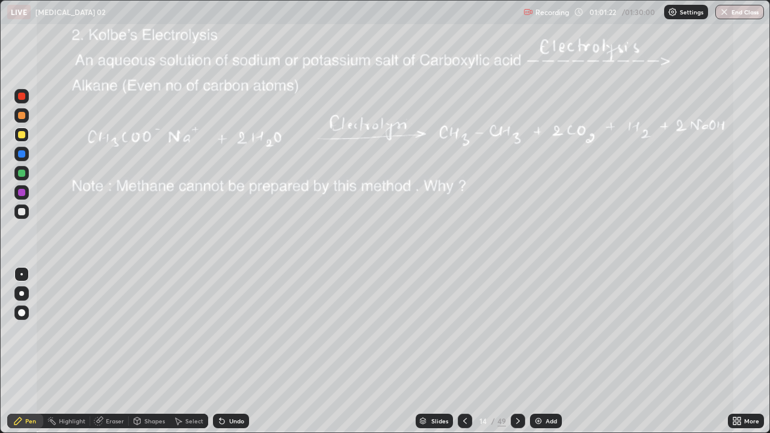
click at [22, 135] on div at bounding box center [21, 134] width 7 height 7
click at [540, 356] on img at bounding box center [538, 421] width 10 height 10
click at [22, 210] on div at bounding box center [21, 211] width 7 height 7
click at [233, 356] on div "Undo" at bounding box center [236, 421] width 15 height 6
click at [221, 356] on icon at bounding box center [222, 421] width 10 height 10
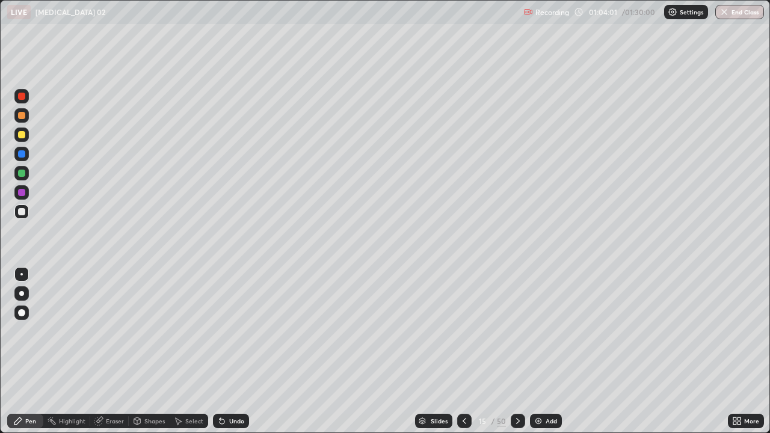
click at [221, 356] on icon at bounding box center [222, 421] width 10 height 10
click at [218, 356] on div "Undo" at bounding box center [231, 421] width 36 height 14
click at [217, 356] on div "Undo" at bounding box center [231, 421] width 36 height 14
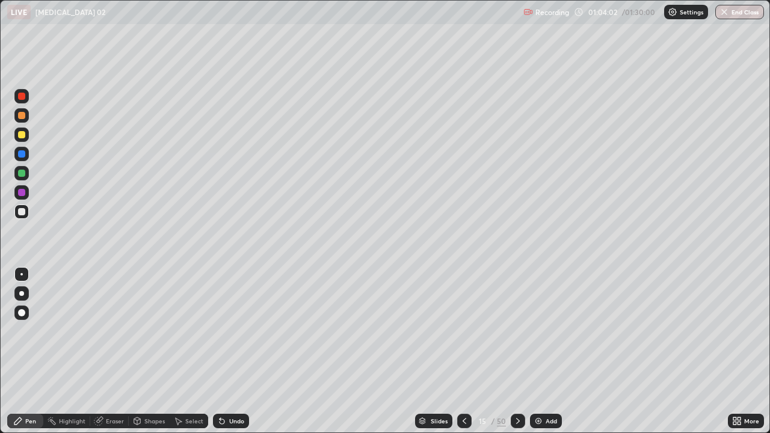
click at [217, 356] on div "Undo" at bounding box center [231, 421] width 36 height 14
click at [216, 356] on div "Undo" at bounding box center [231, 421] width 36 height 14
click at [217, 356] on icon at bounding box center [222, 421] width 10 height 10
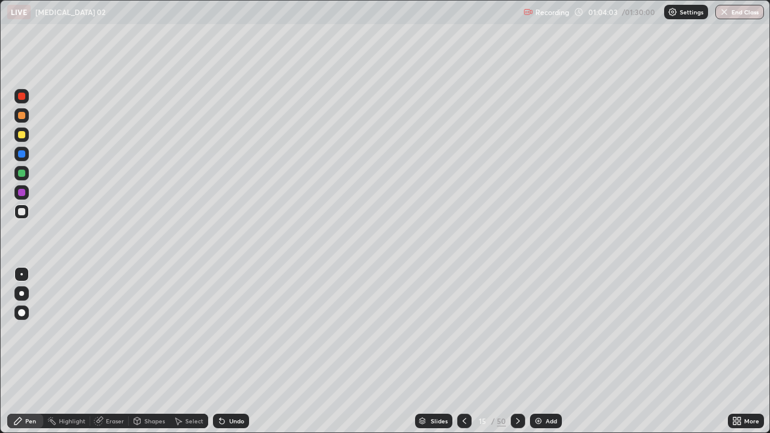
click at [217, 356] on icon at bounding box center [222, 421] width 10 height 10
click at [216, 356] on div "Undo" at bounding box center [231, 421] width 36 height 14
click at [20, 136] on div at bounding box center [21, 134] width 7 height 7
click at [229, 356] on div "Undo" at bounding box center [236, 421] width 15 height 6
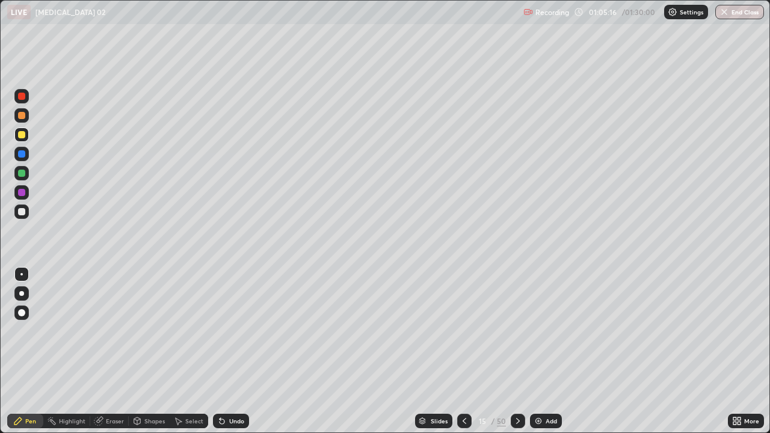
click at [229, 356] on div "Undo" at bounding box center [236, 421] width 15 height 6
click at [229, 356] on div "Undo" at bounding box center [231, 421] width 36 height 14
click at [235, 356] on div "Undo" at bounding box center [231, 421] width 36 height 14
click at [229, 356] on div "Undo" at bounding box center [236, 421] width 15 height 6
click at [232, 356] on div "Undo" at bounding box center [231, 421] width 36 height 14
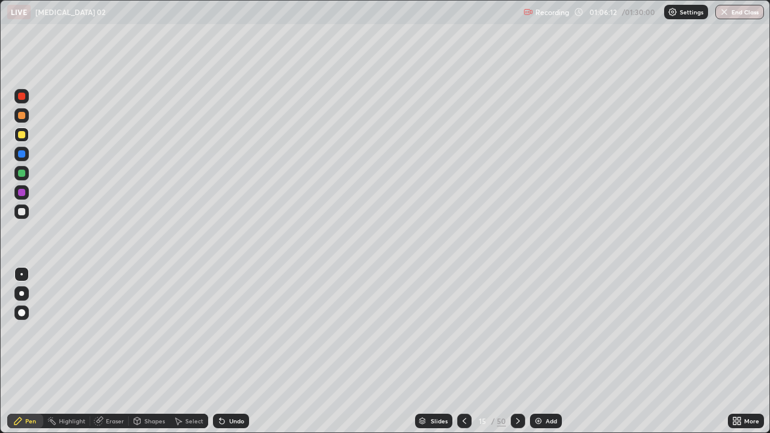
click at [233, 356] on div "Undo" at bounding box center [231, 421] width 36 height 14
click at [235, 356] on div "Undo" at bounding box center [236, 421] width 15 height 6
click at [237, 356] on div "Undo" at bounding box center [231, 421] width 36 height 14
click at [239, 356] on div "Undo" at bounding box center [231, 421] width 36 height 14
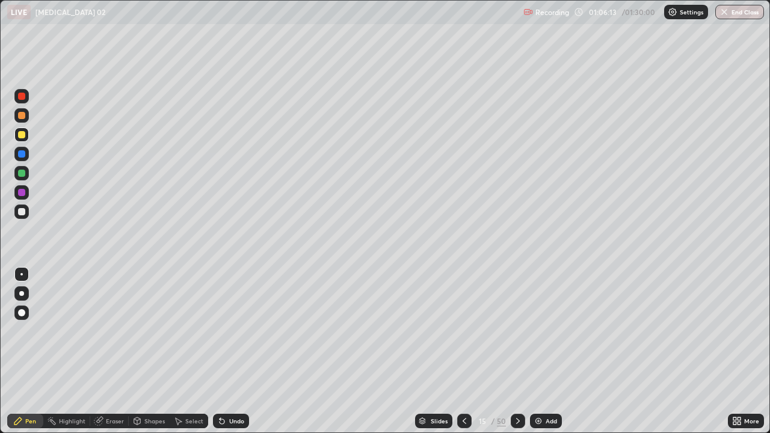
click at [239, 356] on div "Undo" at bounding box center [231, 421] width 36 height 14
click at [241, 356] on div "Undo" at bounding box center [236, 421] width 15 height 6
click at [229, 356] on div "Undo" at bounding box center [236, 421] width 15 height 6
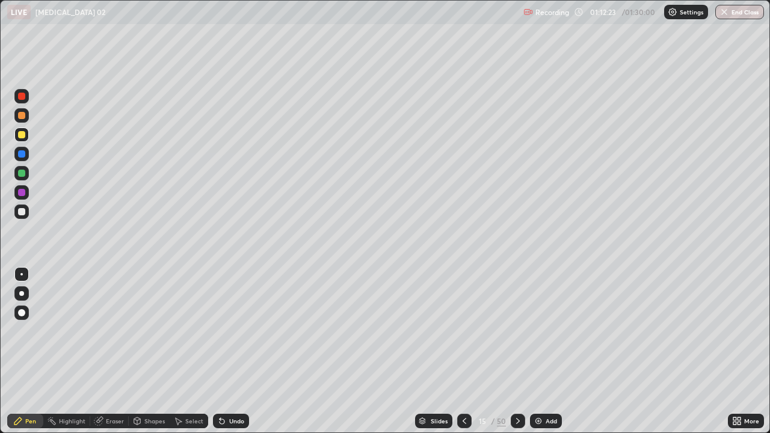
click at [22, 212] on div at bounding box center [21, 211] width 7 height 7
click at [114, 356] on div "Eraser" at bounding box center [115, 421] width 18 height 6
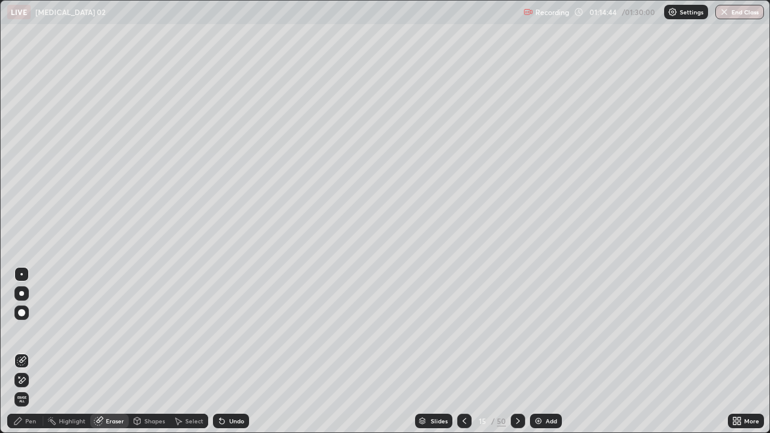
click at [22, 291] on div at bounding box center [21, 293] width 5 height 5
click at [34, 356] on div "Pen" at bounding box center [30, 421] width 11 height 6
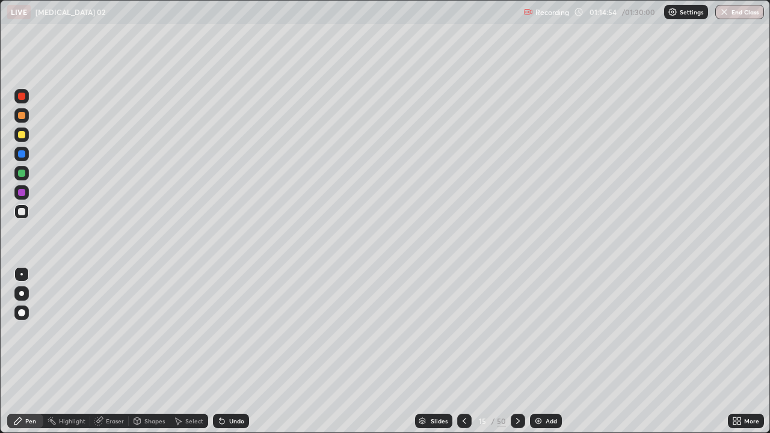
click at [192, 356] on div "Select" at bounding box center [194, 421] width 18 height 6
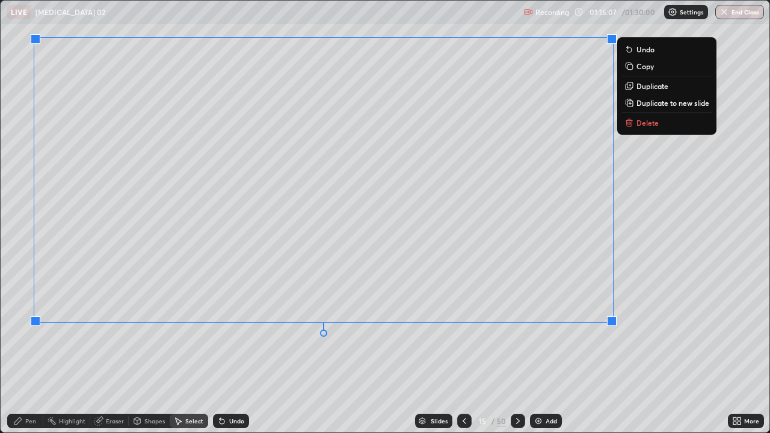
click at [35, 356] on div "Pen" at bounding box center [30, 421] width 11 height 6
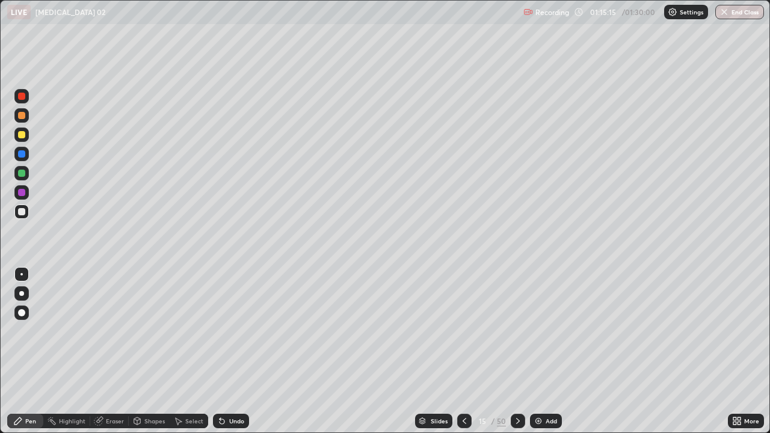
click at [222, 356] on icon at bounding box center [221, 421] width 5 height 5
click at [19, 135] on div at bounding box center [21, 134] width 7 height 7
click at [28, 132] on div at bounding box center [21, 134] width 14 height 14
click at [23, 156] on div at bounding box center [21, 153] width 7 height 7
click at [230, 356] on div "Undo" at bounding box center [236, 421] width 15 height 6
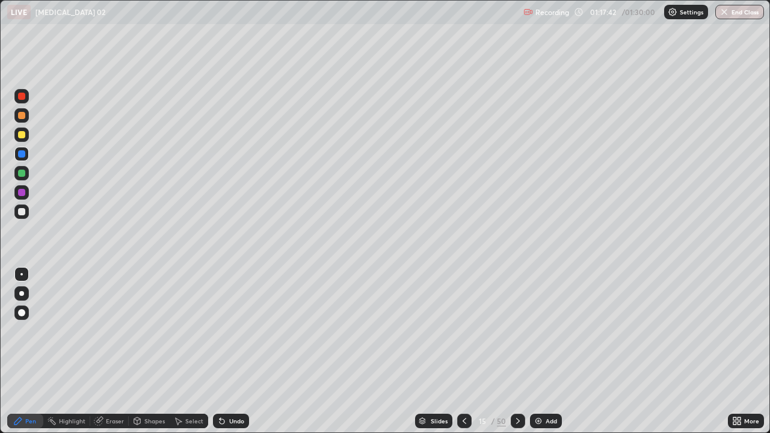
click at [22, 212] on div at bounding box center [21, 211] width 7 height 7
click at [463, 356] on icon at bounding box center [464, 421] width 4 height 6
click at [26, 100] on div at bounding box center [21, 96] width 14 height 14
click at [230, 356] on div "Undo" at bounding box center [236, 421] width 15 height 6
click at [517, 356] on icon at bounding box center [518, 421] width 10 height 10
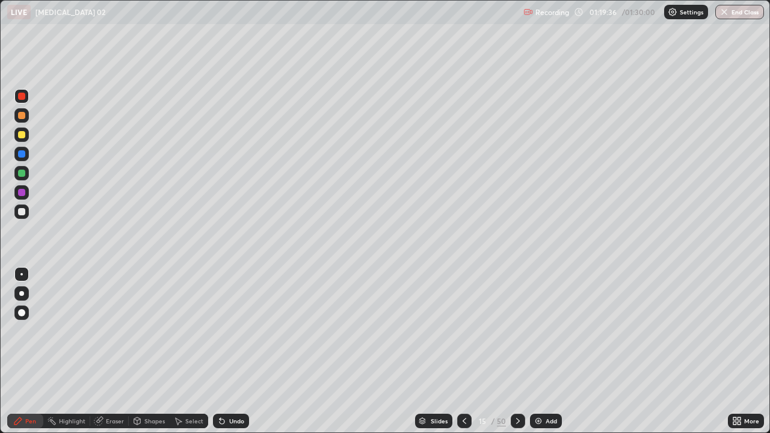
click at [463, 356] on icon at bounding box center [464, 421] width 4 height 6
click at [517, 356] on icon at bounding box center [518, 421] width 10 height 10
click at [462, 356] on icon at bounding box center [464, 421] width 10 height 10
click at [515, 356] on icon at bounding box center [518, 421] width 10 height 10
click at [612, 14] on div "01:25:05" at bounding box center [604, 11] width 34 height 7
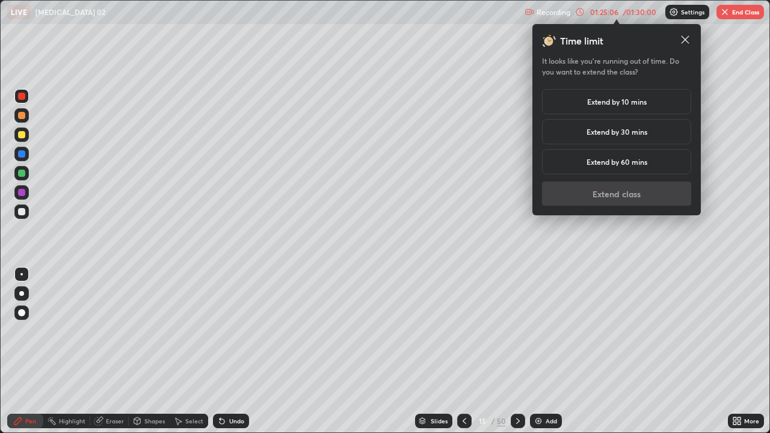
click at [640, 135] on h5 "Extend by 30 mins" at bounding box center [616, 131] width 61 height 11
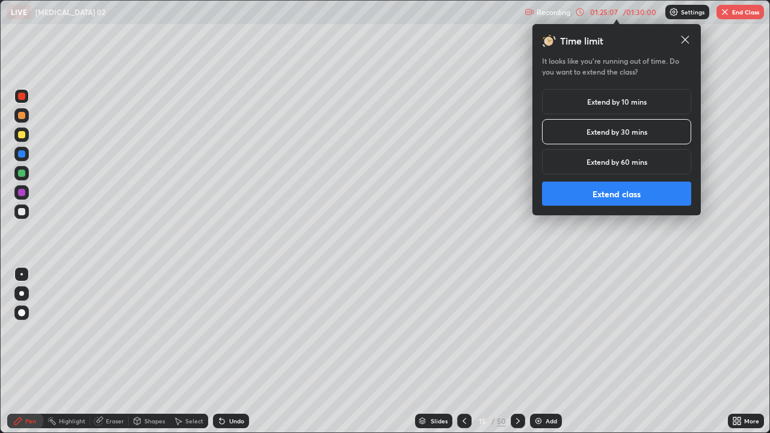
click at [646, 197] on button "Extend class" at bounding box center [616, 194] width 149 height 24
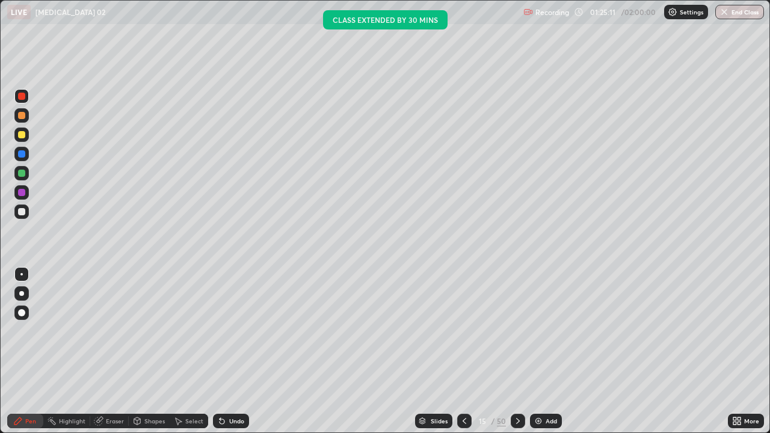
click at [29, 356] on div "Pen" at bounding box center [30, 421] width 11 height 6
click at [25, 212] on div at bounding box center [21, 211] width 7 height 7
click at [20, 215] on div at bounding box center [21, 211] width 7 height 7
click at [33, 356] on div "Pen" at bounding box center [30, 421] width 11 height 6
click at [23, 213] on div at bounding box center [21, 211] width 7 height 7
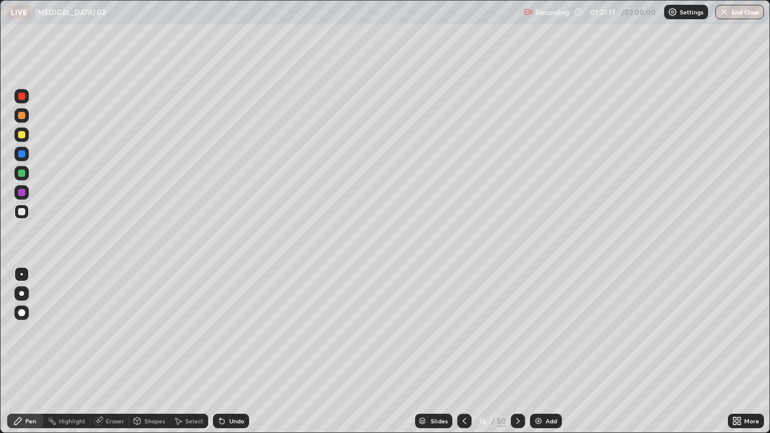
click at [29, 356] on div "Pen" at bounding box center [30, 421] width 11 height 6
click at [520, 356] on icon at bounding box center [518, 421] width 10 height 10
click at [464, 356] on icon at bounding box center [464, 421] width 10 height 10
click at [538, 356] on img at bounding box center [538, 421] width 10 height 10
click at [23, 213] on div at bounding box center [21, 211] width 7 height 7
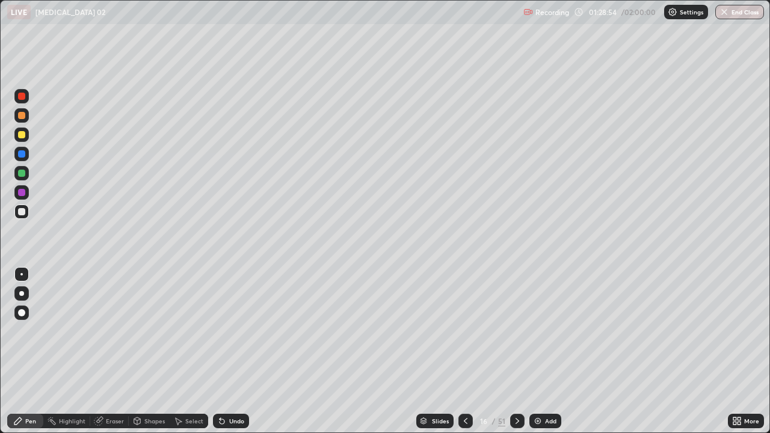
click at [233, 356] on div "Undo" at bounding box center [236, 421] width 15 height 6
click at [229, 356] on div "Undo" at bounding box center [236, 421] width 15 height 6
click at [224, 356] on icon at bounding box center [222, 421] width 10 height 10
click at [229, 356] on div "Undo" at bounding box center [236, 421] width 15 height 6
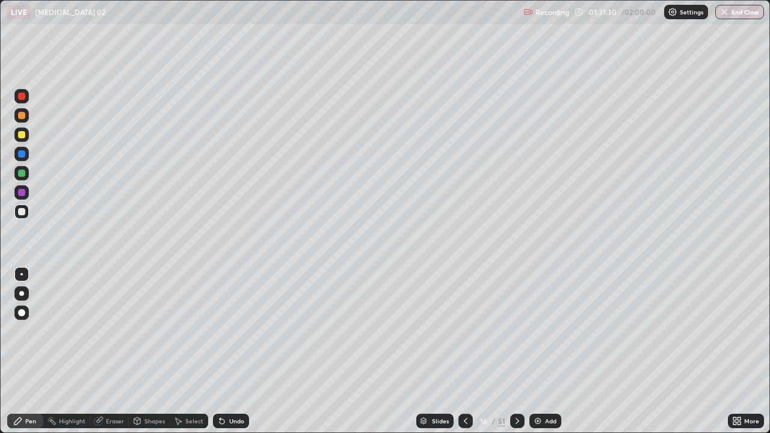
click at [28, 158] on div at bounding box center [21, 154] width 14 height 14
click at [230, 356] on div "Undo" at bounding box center [236, 421] width 15 height 6
click at [232, 356] on div "Undo" at bounding box center [231, 421] width 36 height 14
click at [232, 356] on div "Undo" at bounding box center [236, 421] width 15 height 6
click at [232, 356] on div "Undo" at bounding box center [231, 421] width 36 height 14
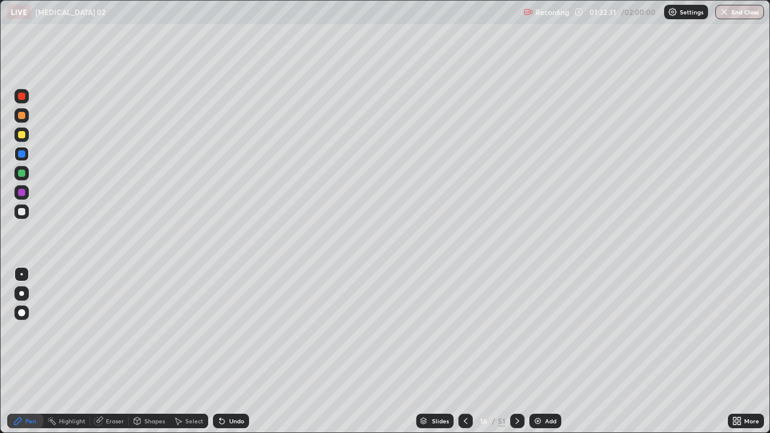
click at [230, 356] on div "Undo" at bounding box center [236, 421] width 15 height 6
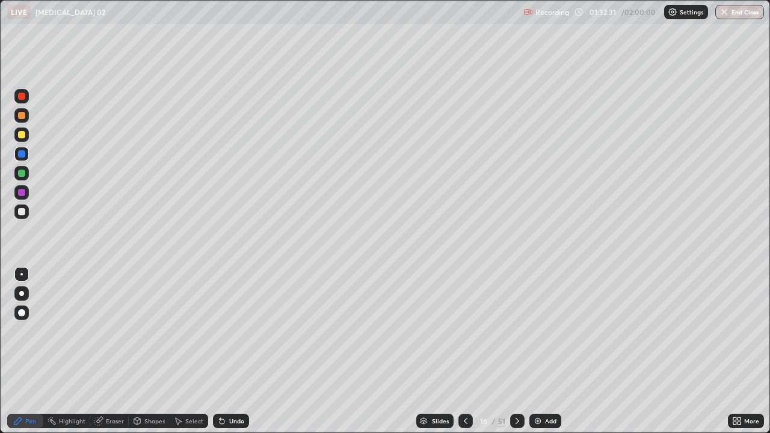
click at [230, 356] on div "Undo" at bounding box center [236, 421] width 15 height 6
click at [229, 356] on div "Undo" at bounding box center [236, 421] width 15 height 6
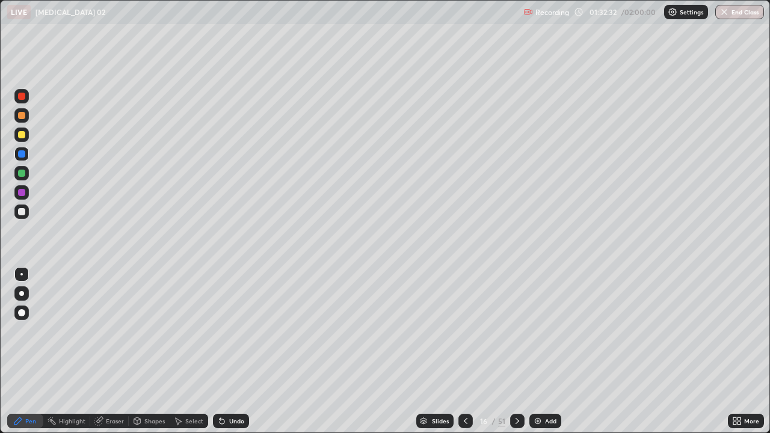
click at [229, 356] on div "Undo" at bounding box center [236, 421] width 15 height 6
click at [230, 356] on div "Undo" at bounding box center [236, 421] width 15 height 6
click at [230, 356] on div "Undo" at bounding box center [231, 421] width 36 height 14
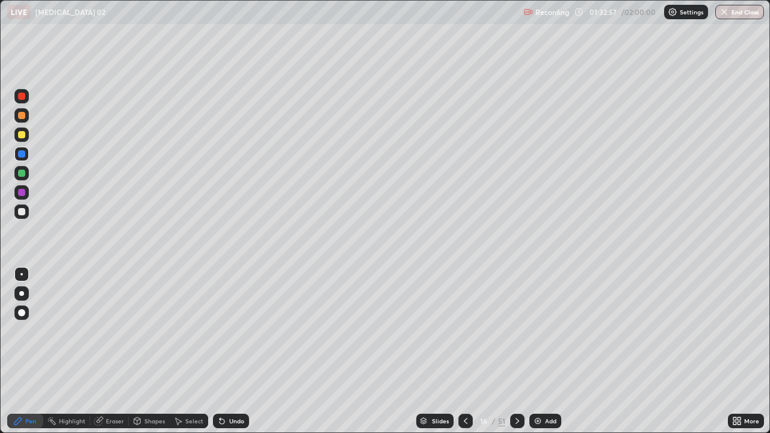
click at [464, 356] on icon at bounding box center [466, 421] width 10 height 10
click at [514, 356] on icon at bounding box center [517, 421] width 10 height 10
click at [515, 356] on icon at bounding box center [517, 421] width 4 height 6
click at [22, 135] on div at bounding box center [21, 134] width 7 height 7
click at [465, 356] on icon at bounding box center [466, 421] width 4 height 6
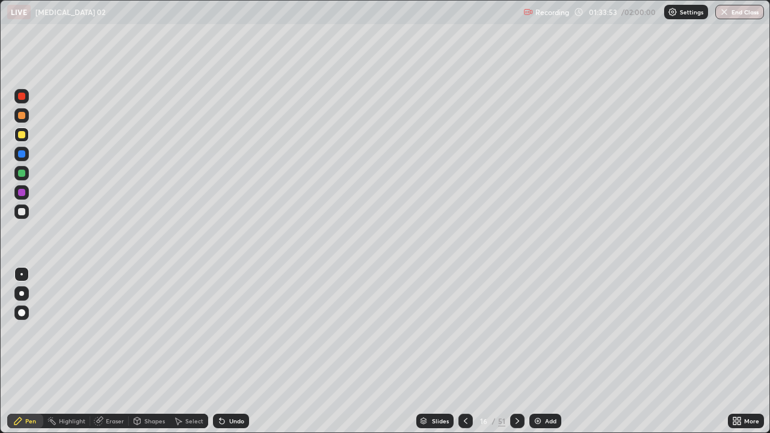
click at [539, 356] on img at bounding box center [538, 421] width 10 height 10
click at [21, 213] on div at bounding box center [21, 211] width 7 height 7
click at [227, 356] on div "Undo" at bounding box center [231, 421] width 36 height 14
click at [229, 356] on div "Undo" at bounding box center [236, 421] width 15 height 6
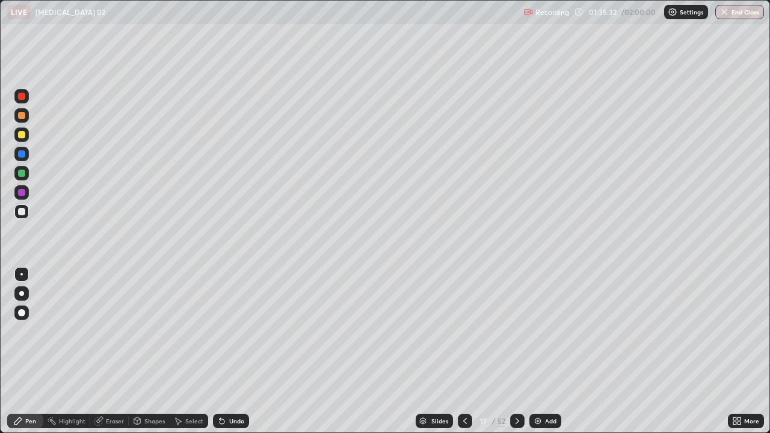
click at [229, 356] on div "Undo" at bounding box center [236, 421] width 15 height 6
click at [232, 356] on div "Undo" at bounding box center [236, 421] width 15 height 6
click at [232, 356] on div "Undo" at bounding box center [231, 421] width 36 height 14
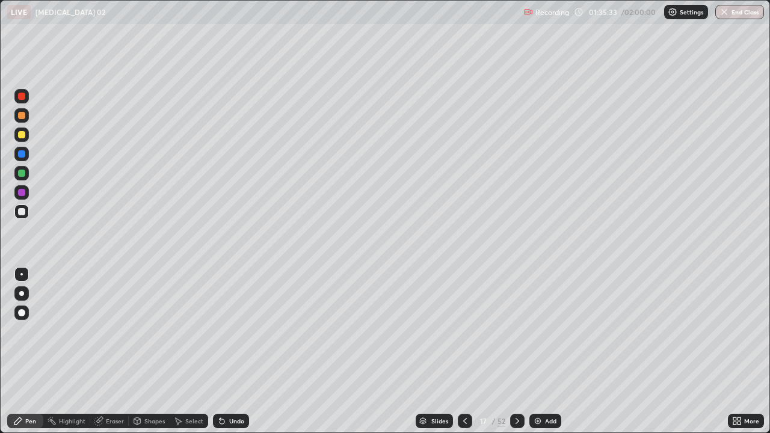
click at [232, 356] on div "Undo" at bounding box center [231, 421] width 36 height 14
click at [220, 356] on icon at bounding box center [221, 421] width 5 height 5
click at [22, 212] on div at bounding box center [21, 211] width 7 height 7
click at [220, 356] on icon at bounding box center [221, 421] width 5 height 5
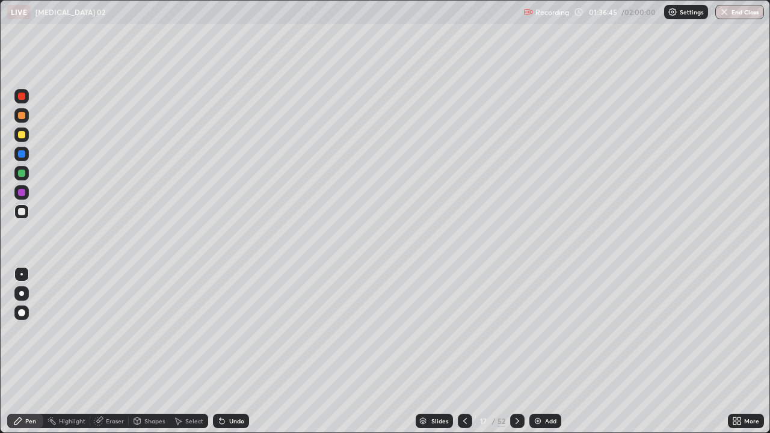
click at [518, 356] on icon at bounding box center [517, 421] width 10 height 10
click at [462, 356] on icon at bounding box center [465, 421] width 10 height 10
click at [464, 356] on icon at bounding box center [465, 421] width 10 height 10
click at [518, 356] on icon at bounding box center [517, 421] width 10 height 10
click at [516, 356] on icon at bounding box center [517, 421] width 10 height 10
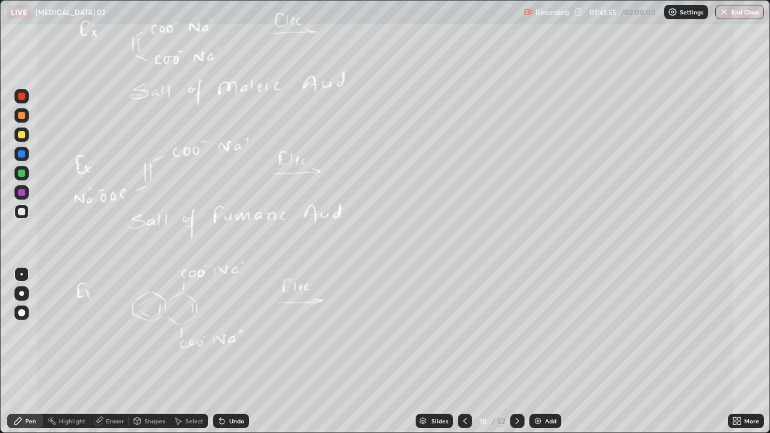
click at [23, 211] on div at bounding box center [21, 211] width 7 height 7
click at [516, 356] on icon at bounding box center [517, 421] width 10 height 10
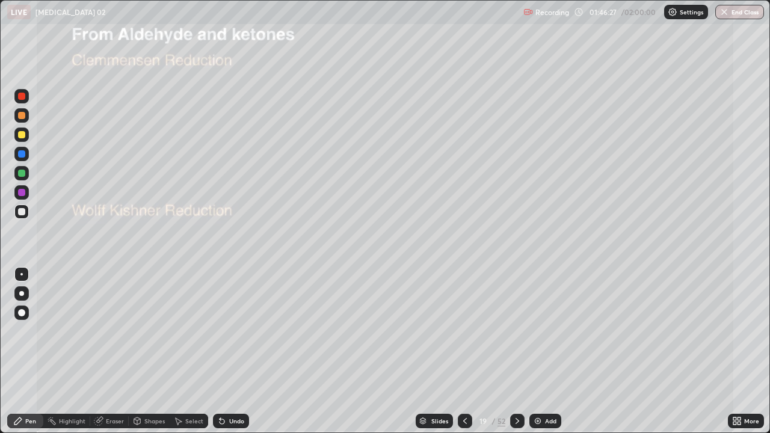
click at [28, 141] on div at bounding box center [21, 134] width 14 height 19
click at [225, 356] on icon at bounding box center [222, 421] width 10 height 10
click at [516, 356] on div at bounding box center [517, 421] width 14 height 14
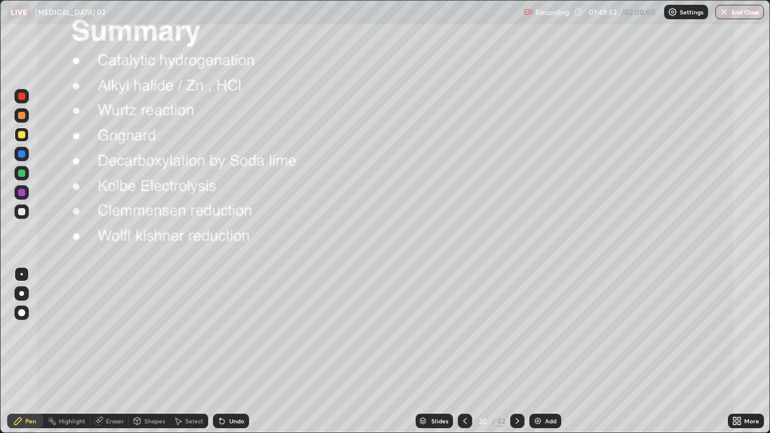
click at [460, 356] on div at bounding box center [465, 421] width 14 height 14
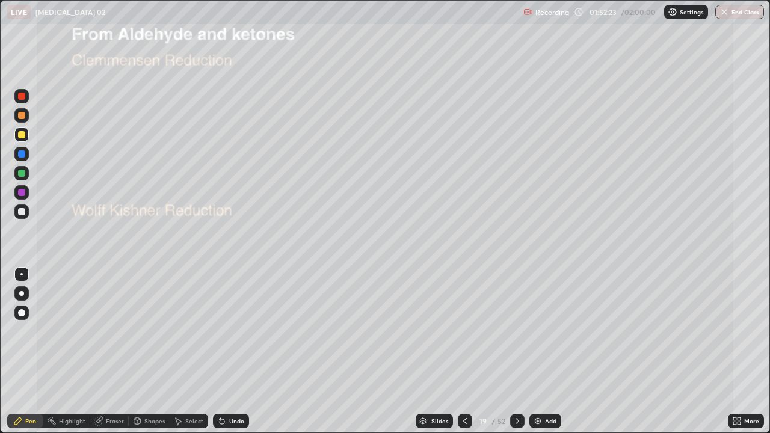
click at [465, 356] on icon at bounding box center [465, 421] width 10 height 10
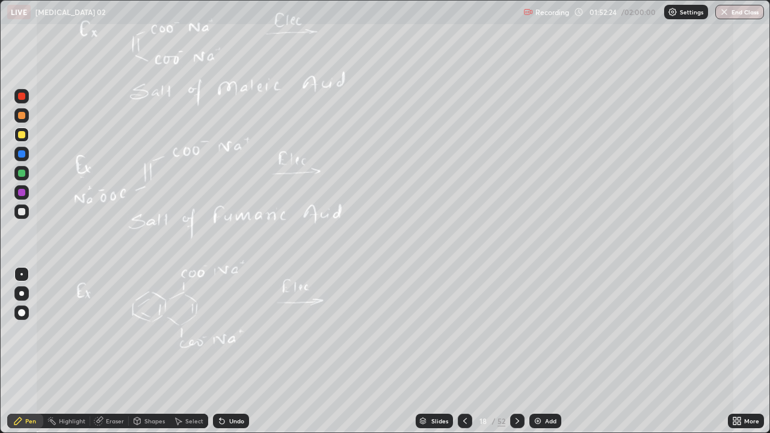
click at [461, 356] on div at bounding box center [465, 421] width 14 height 14
click at [464, 356] on icon at bounding box center [465, 421] width 10 height 10
click at [517, 356] on icon at bounding box center [517, 421] width 10 height 10
click at [514, 356] on icon at bounding box center [517, 421] width 10 height 10
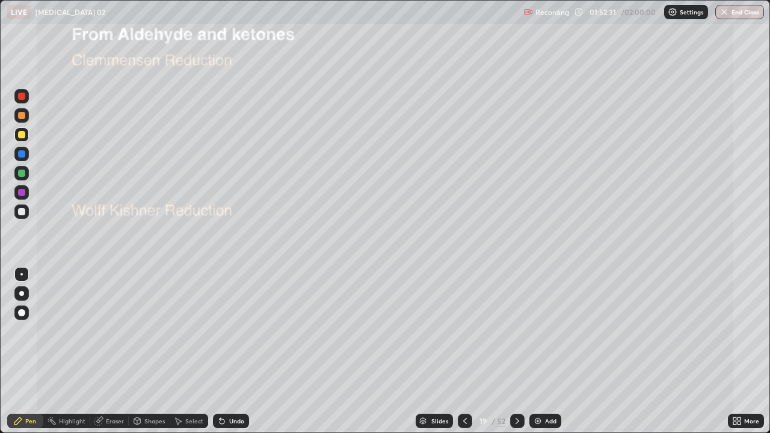
click at [465, 356] on icon at bounding box center [465, 421] width 10 height 10
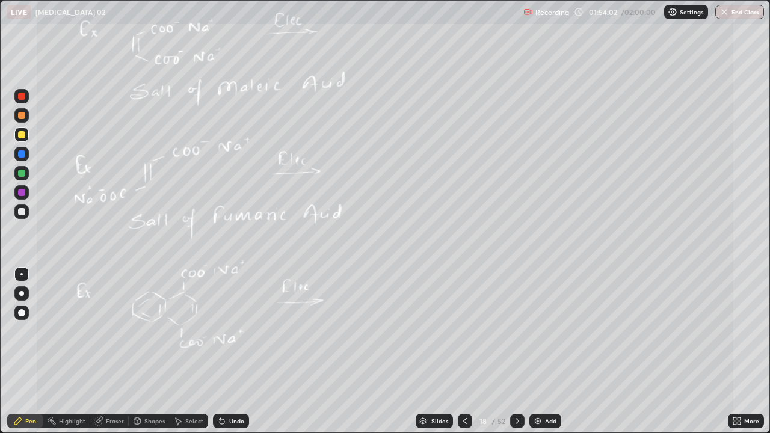
click at [516, 356] on icon at bounding box center [517, 421] width 10 height 10
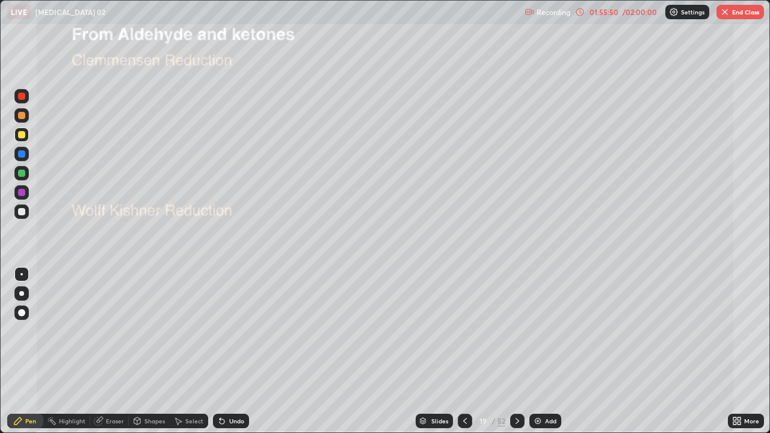
click at [516, 356] on icon at bounding box center [517, 421] width 10 height 10
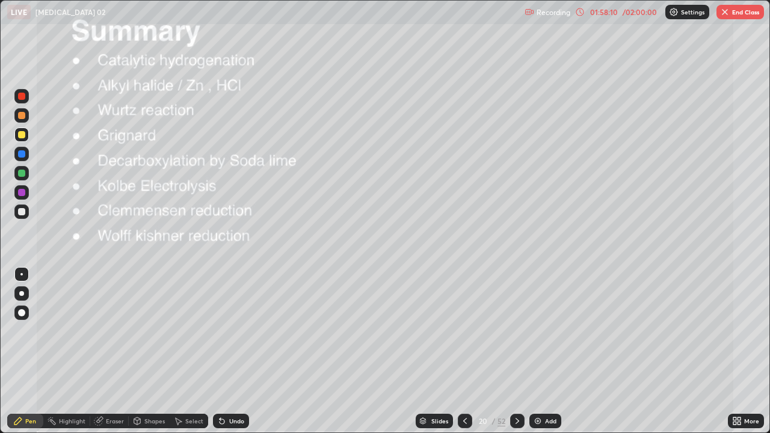
click at [737, 13] on button "End Class" at bounding box center [740, 12] width 48 height 14
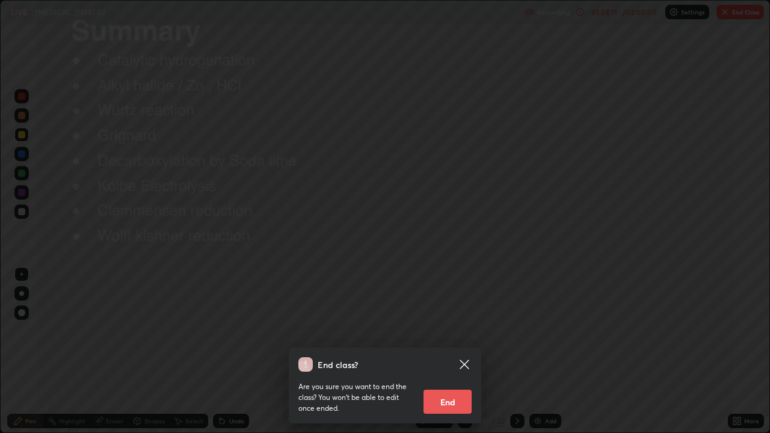
click at [453, 356] on button "End" at bounding box center [447, 402] width 48 height 24
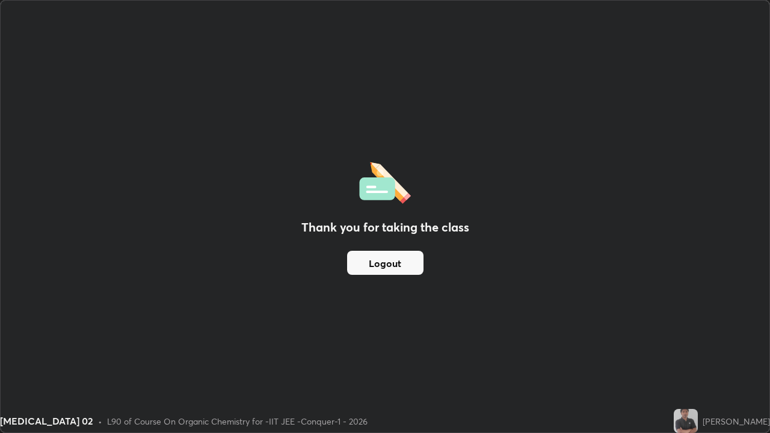
click at [400, 265] on button "Logout" at bounding box center [385, 263] width 76 height 24
